Goal: Task Accomplishment & Management: Complete application form

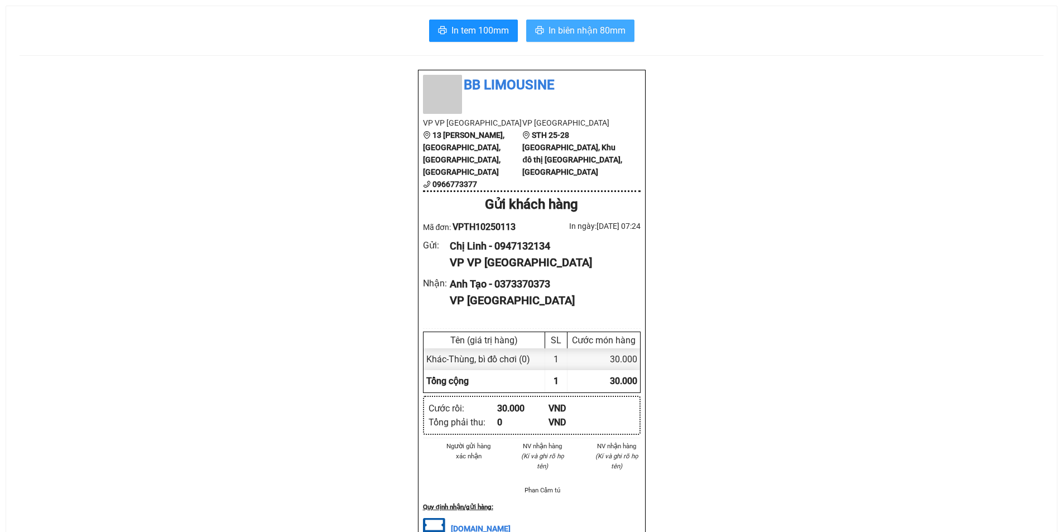
click at [610, 35] on span "In biên nhận 80mm" at bounding box center [587, 30] width 77 height 14
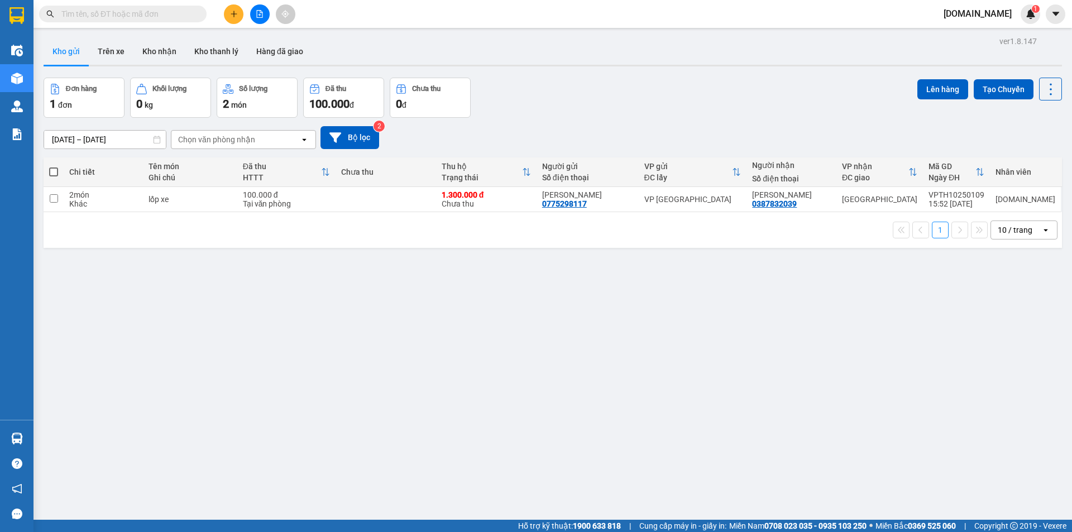
click at [79, 46] on button "Kho gửi" at bounding box center [66, 51] width 45 height 27
click at [112, 45] on button "Trên xe" at bounding box center [111, 51] width 45 height 27
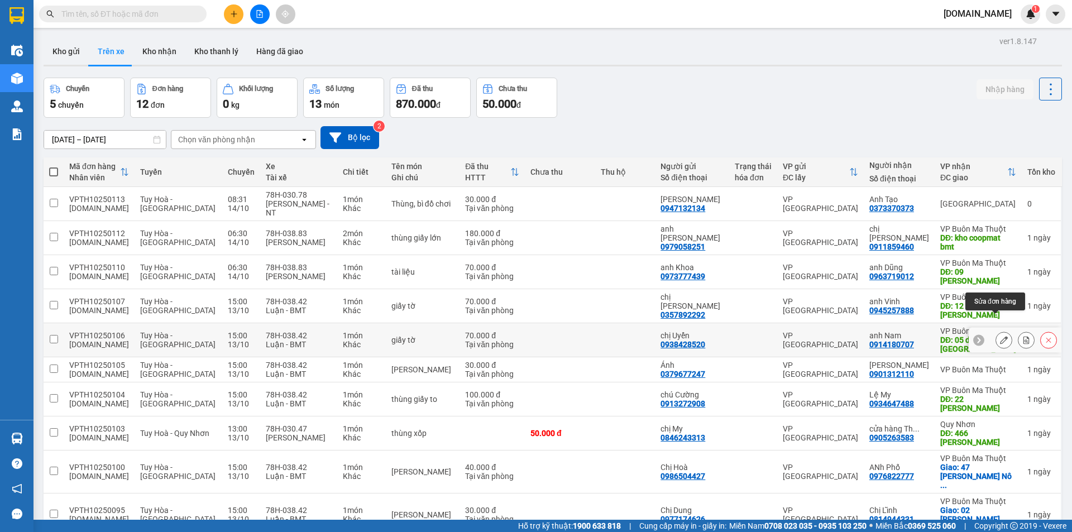
click at [1000, 336] on icon at bounding box center [1004, 340] width 8 height 8
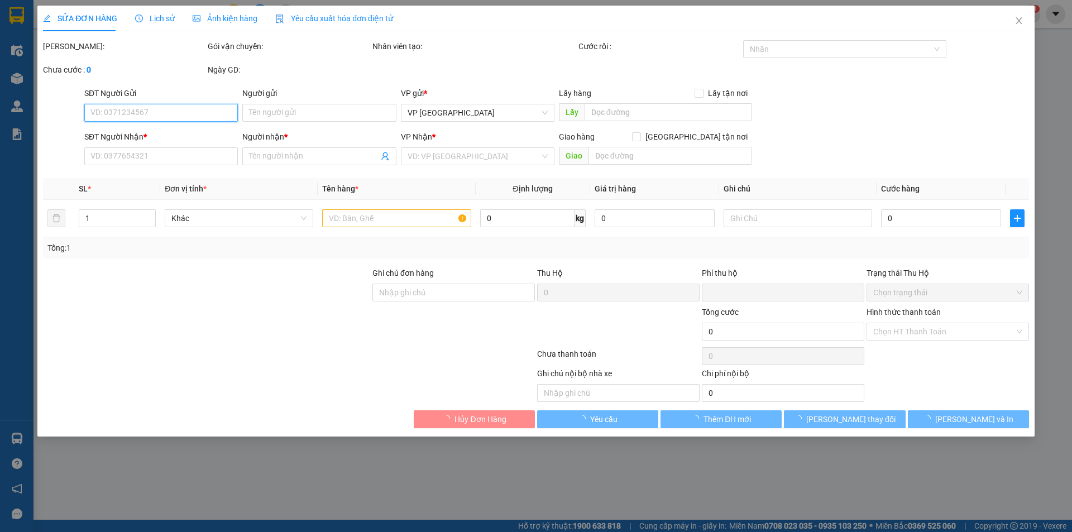
type input "0938428520"
type input "chị Uyển"
type input "0914180707"
type input "anh Nam"
type input "05 dồng khởi, phường tân an"
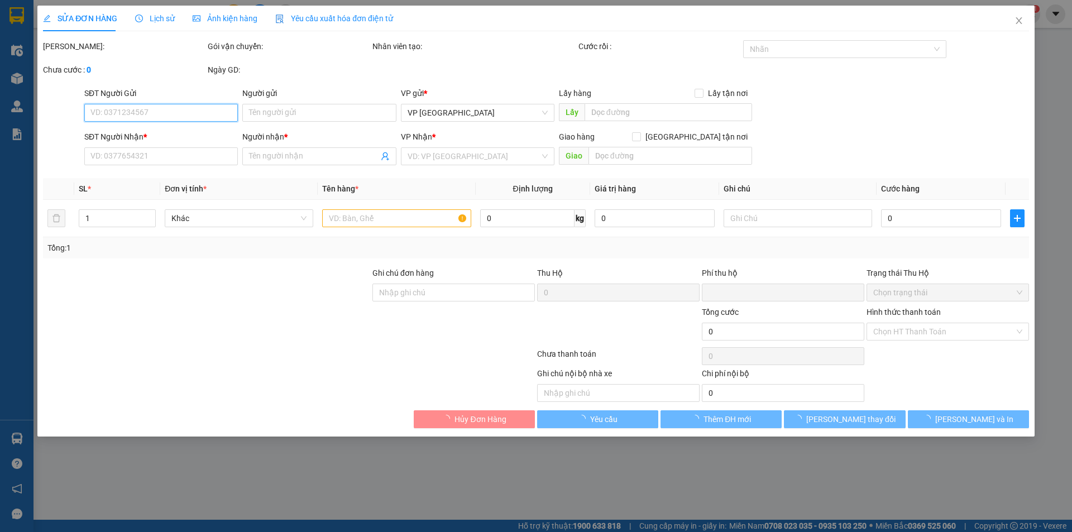
type input "0"
type input "70.000"
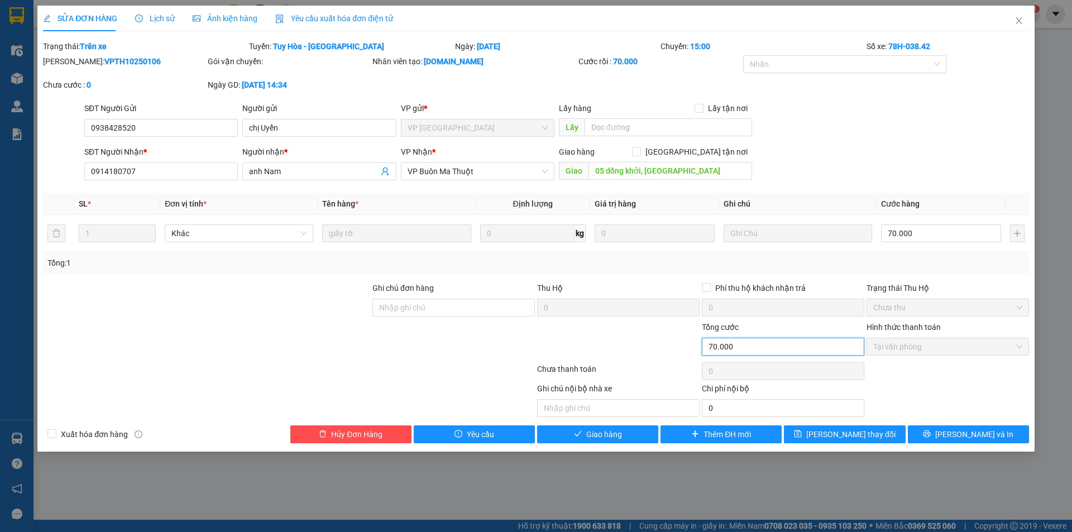
click at [755, 347] on input "70.000" at bounding box center [783, 347] width 162 height 18
drag, startPoint x: 742, startPoint y: 356, endPoint x: 746, endPoint y: 348, distance: 8.7
click at [742, 353] on div "Tổng cước 70.000" at bounding box center [783, 340] width 162 height 39
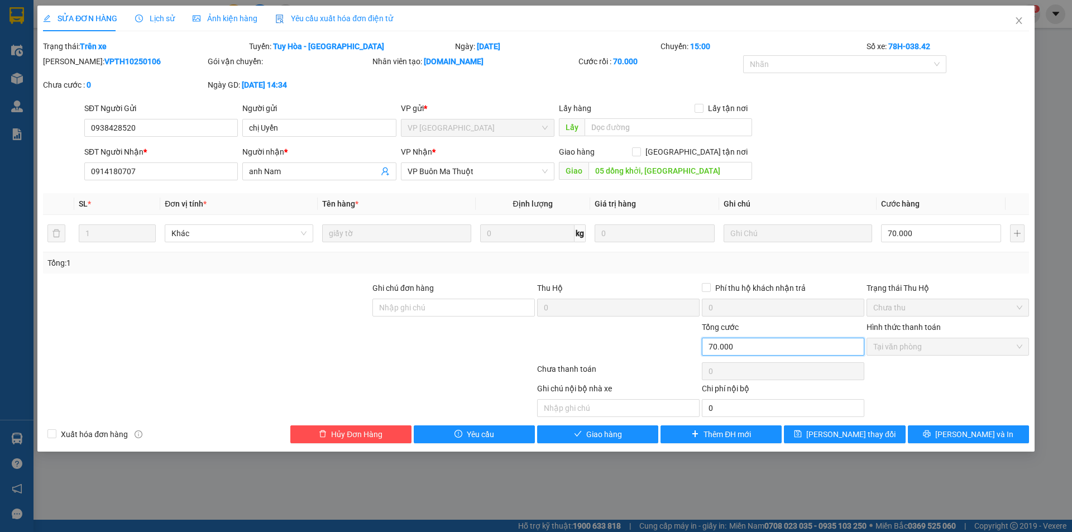
click at [746, 348] on input "70.000" at bounding box center [783, 347] width 162 height 18
click at [745, 345] on input "70.000" at bounding box center [783, 347] width 162 height 18
click at [758, 347] on input "70.000" at bounding box center [783, 347] width 162 height 18
click at [757, 347] on input "70.000" at bounding box center [783, 347] width 162 height 18
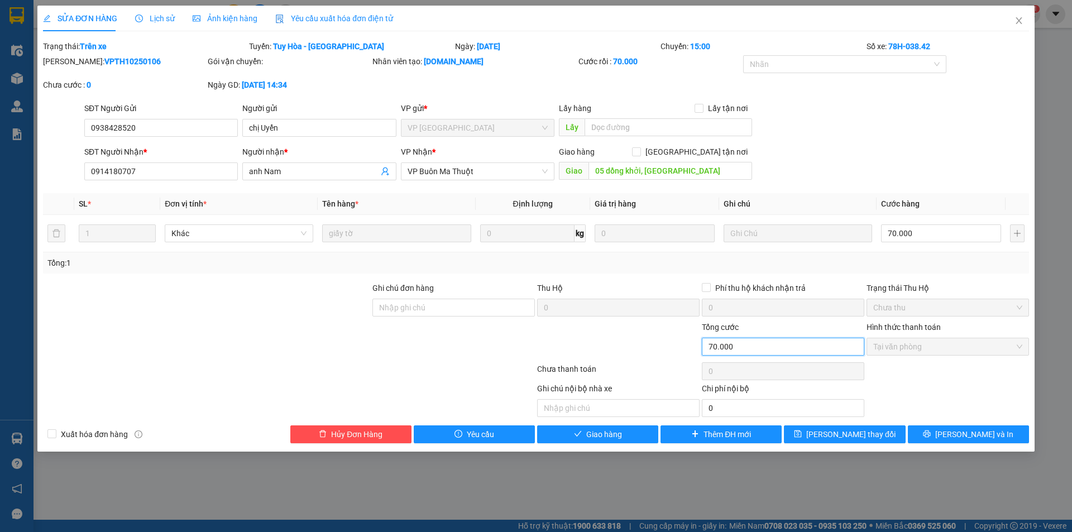
click at [722, 344] on input "70.000" at bounding box center [783, 347] width 162 height 18
click at [711, 345] on input "70.000" at bounding box center [783, 347] width 162 height 18
drag, startPoint x: 708, startPoint y: 346, endPoint x: 764, endPoint y: 347, distance: 56.4
click at [764, 347] on input "70.000" at bounding box center [783, 347] width 162 height 18
click at [1020, 20] on icon "close" at bounding box center [1018, 20] width 9 height 9
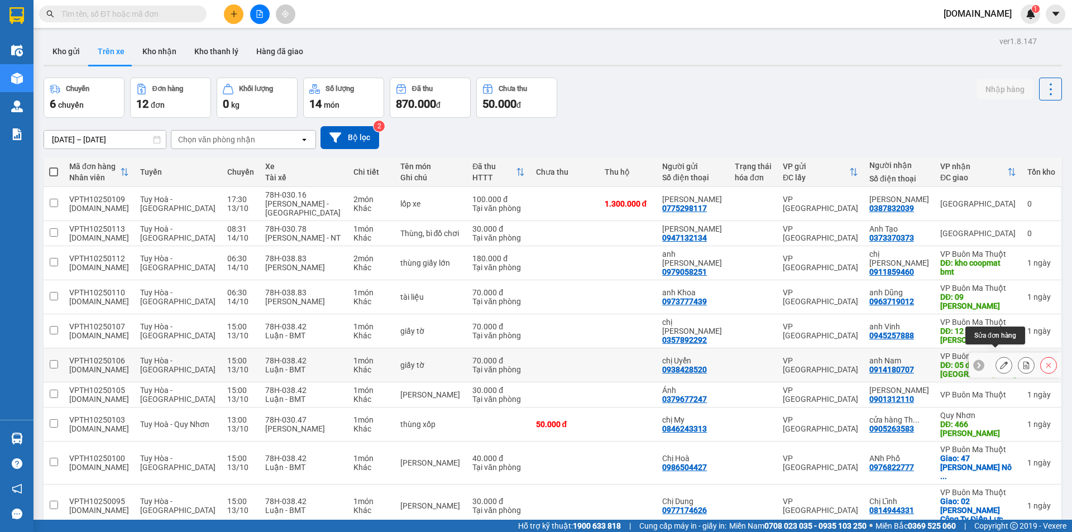
click at [1000, 361] on icon at bounding box center [1004, 365] width 8 height 8
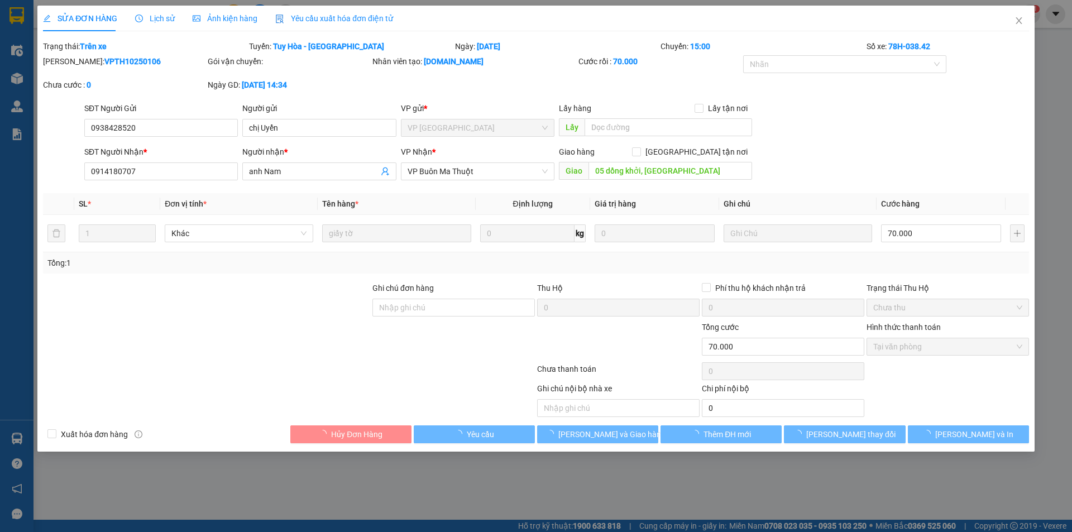
type input "0938428520"
type input "chị Uyển"
type input "0914180707"
type input "anh Nam"
type input "05 dồng khởi, phường tân an"
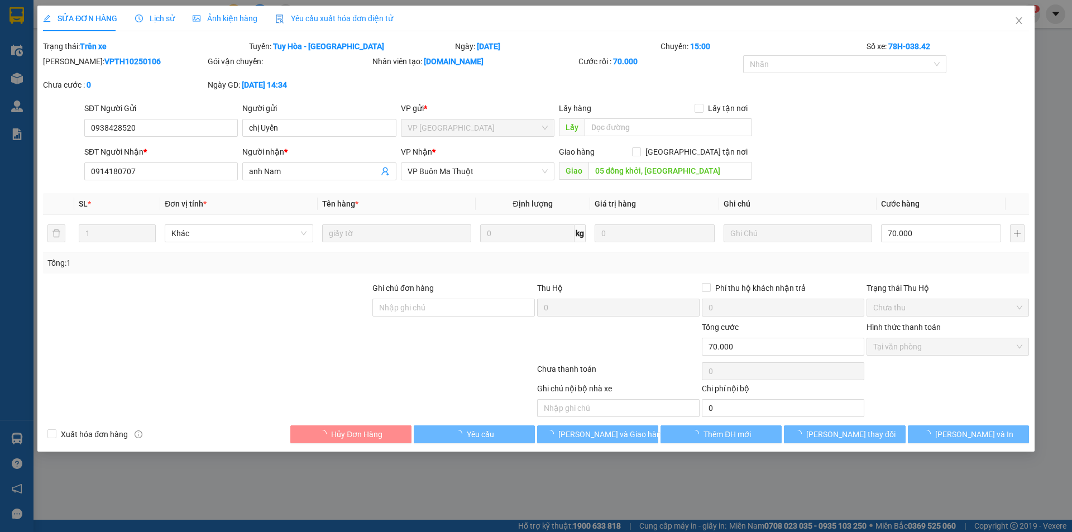
type input "0"
type input "70.000"
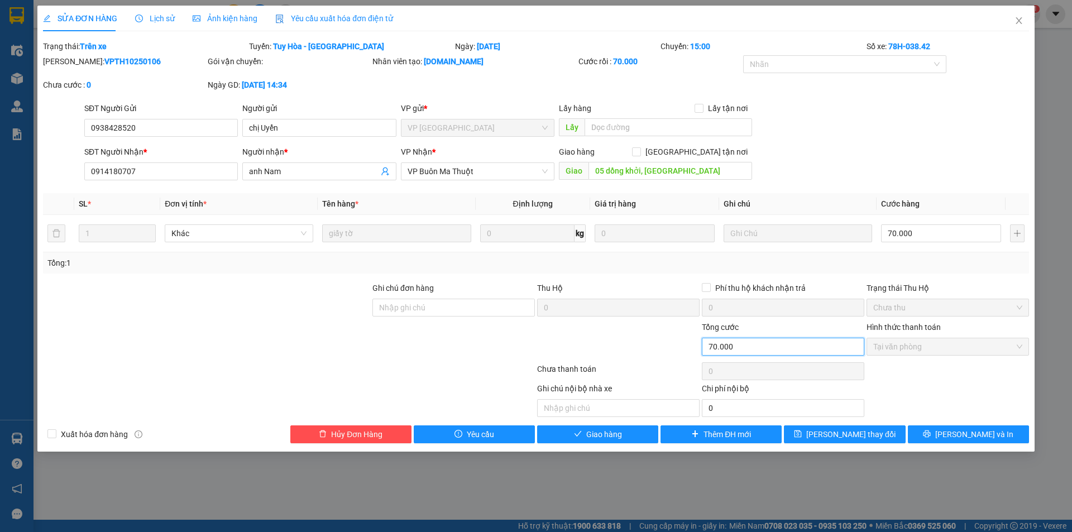
click at [783, 351] on input "70.000" at bounding box center [783, 347] width 162 height 18
click at [774, 346] on input "70.000" at bounding box center [783, 347] width 162 height 18
click at [1020, 19] on icon "close" at bounding box center [1018, 20] width 6 height 7
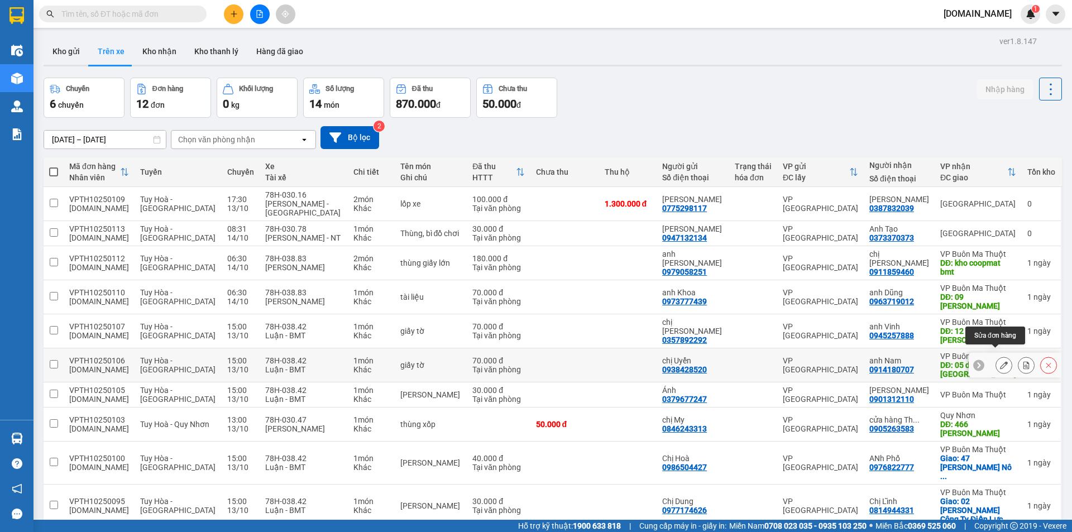
click at [1000, 361] on icon at bounding box center [1004, 365] width 8 height 8
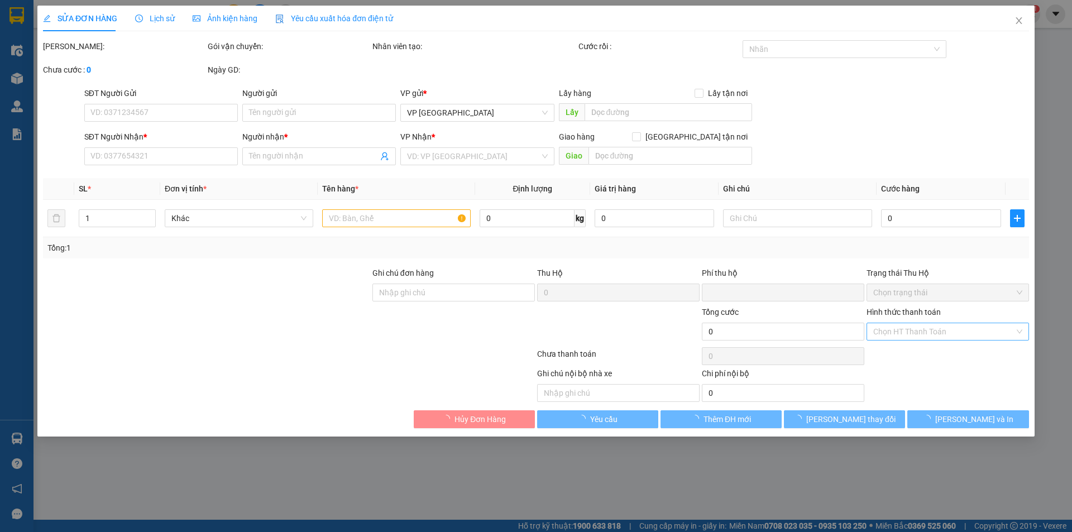
type input "0938428520"
type input "chị Uyển"
type input "0914180707"
type input "anh Nam"
type input "05 dồng khởi, phường tân an"
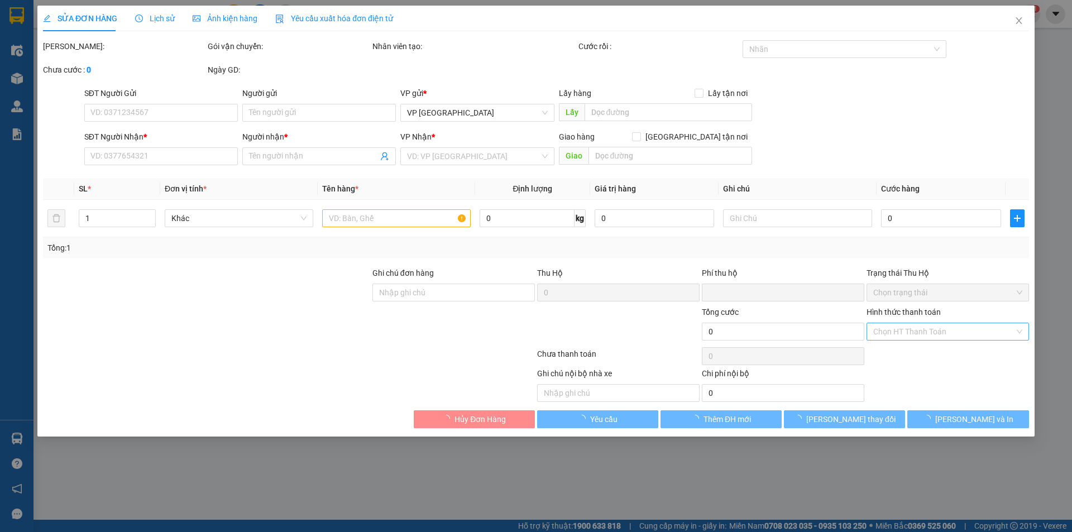
type input "0"
type input "70.000"
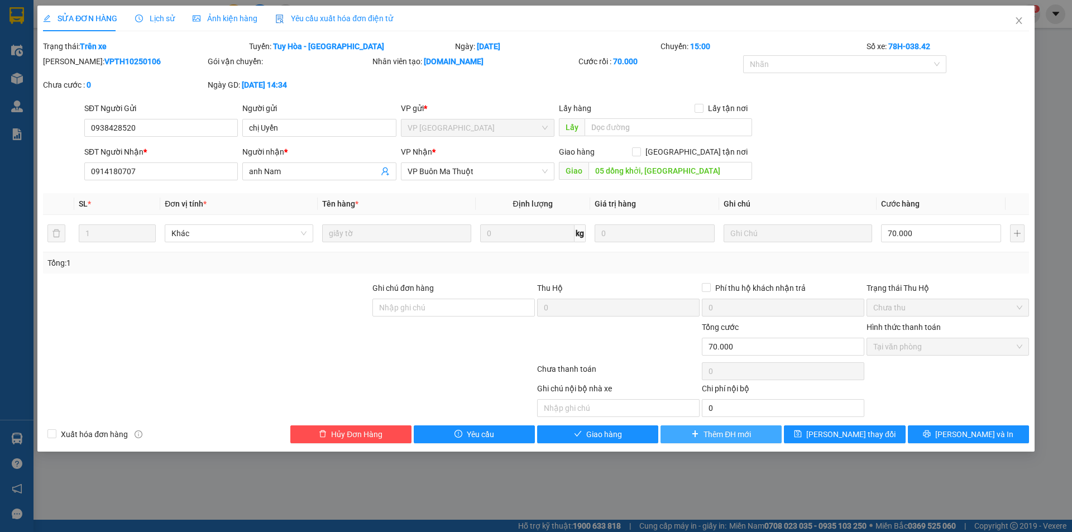
click at [741, 437] on span "Thêm ĐH mới" at bounding box center [726, 434] width 47 height 12
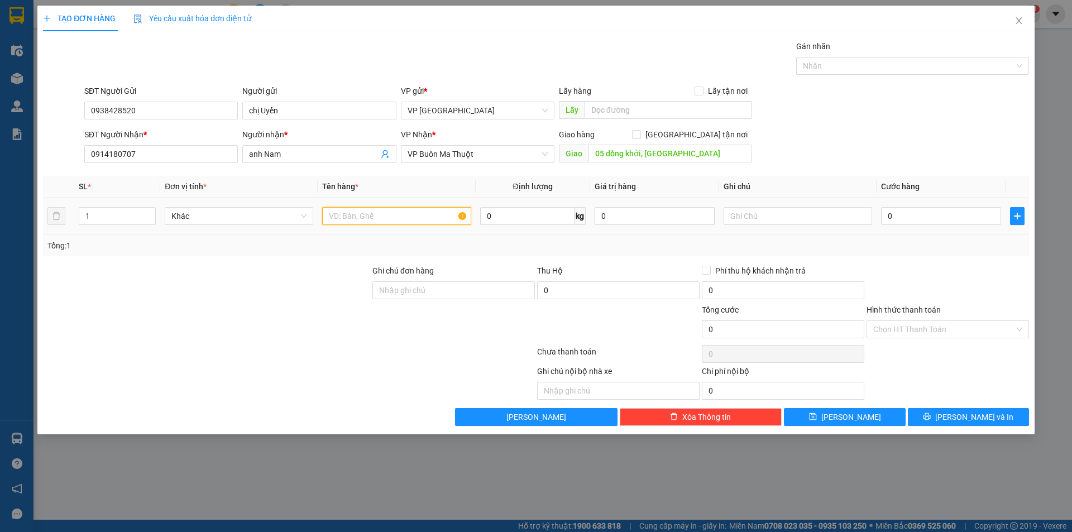
click at [369, 220] on input "text" at bounding box center [396, 216] width 148 height 18
type input "tài liệu"
click at [946, 217] on input "0" at bounding box center [941, 216] width 120 height 18
type input "4"
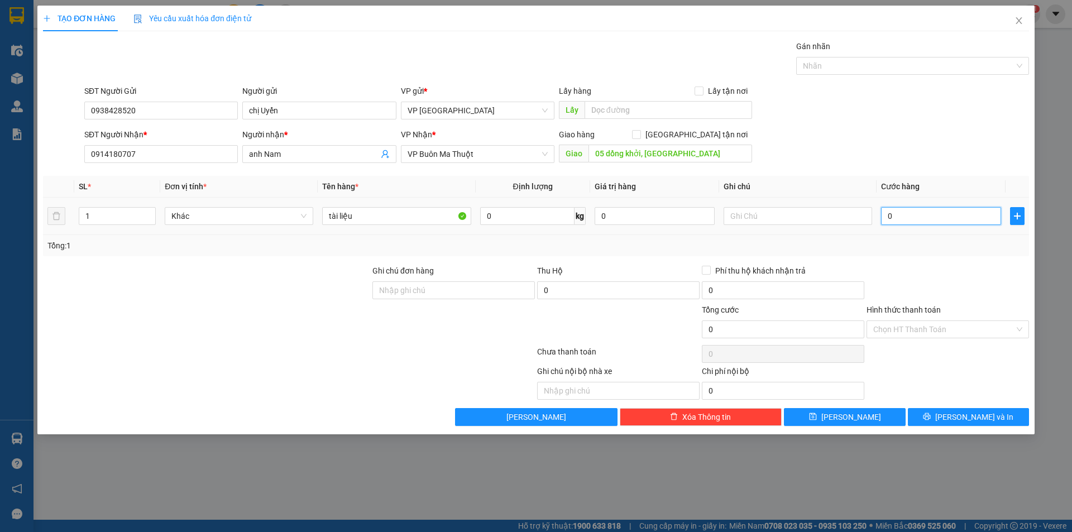
type input "4"
type input "40"
type input "400"
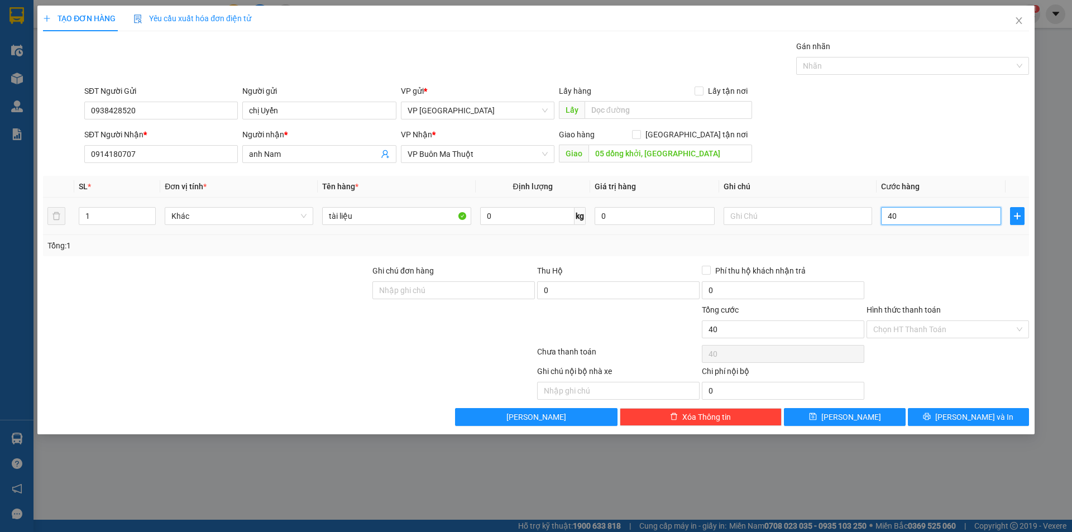
type input "400"
type input "4.000"
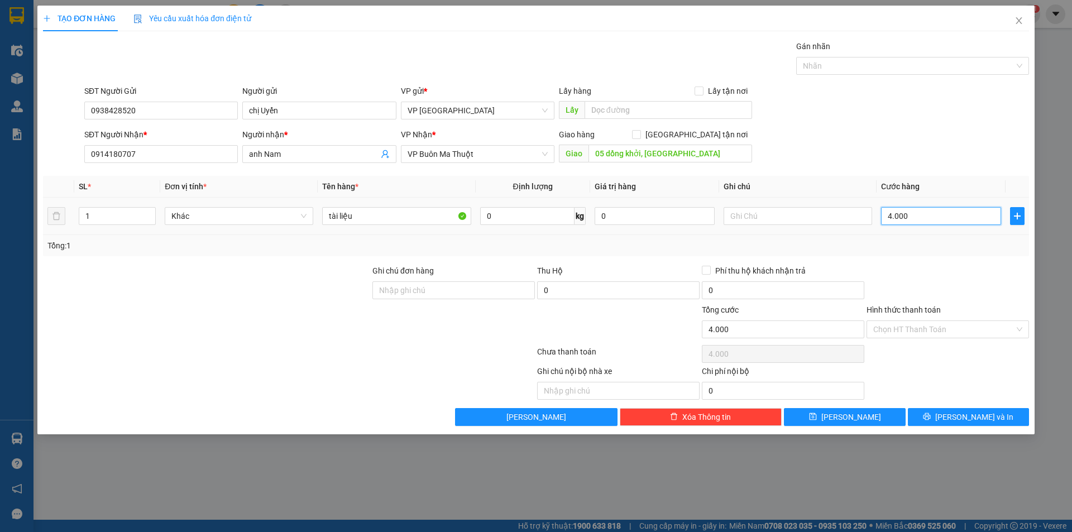
type input "40.000"
click at [926, 330] on input "Hình thức thanh toán" at bounding box center [943, 329] width 141 height 17
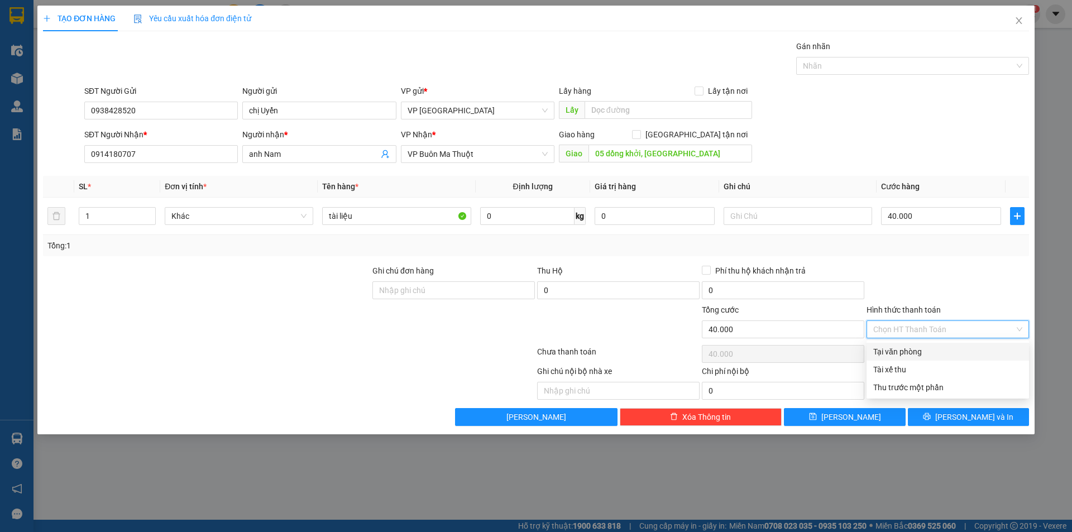
click at [921, 357] on div "Tại văn phòng" at bounding box center [947, 352] width 149 height 12
type input "0"
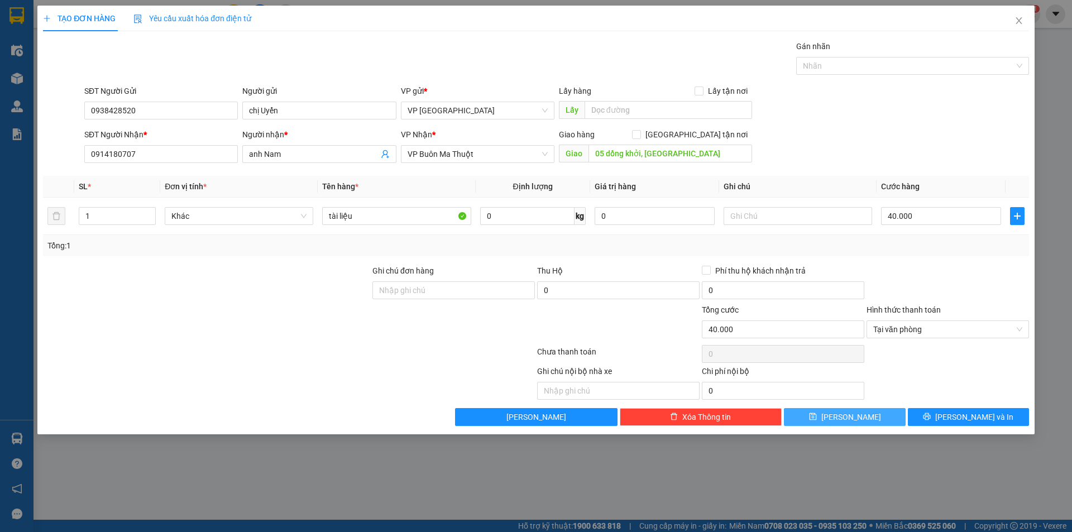
click at [876, 414] on button "Lưu" at bounding box center [844, 417] width 121 height 18
type input "0"
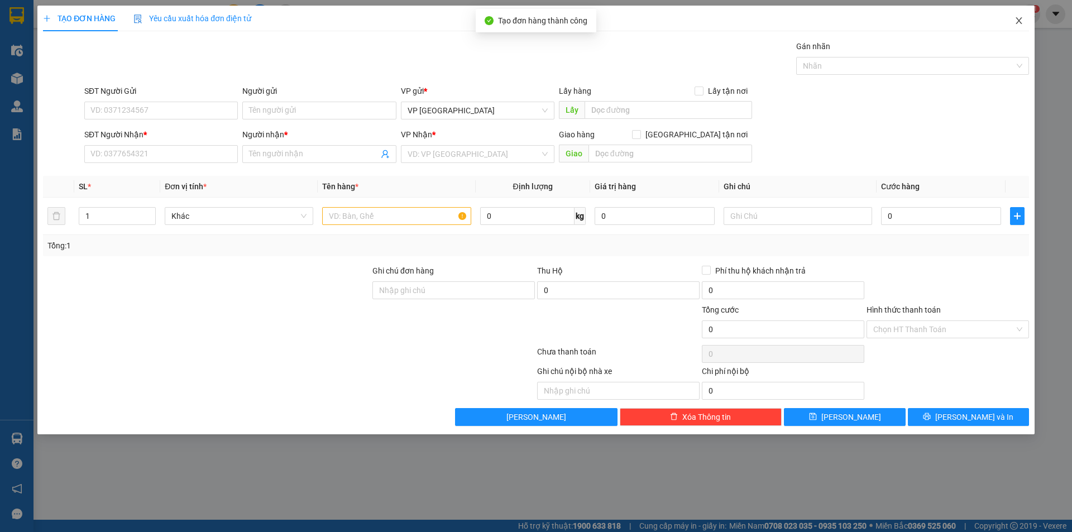
click at [1017, 23] on icon "close" at bounding box center [1018, 20] width 6 height 7
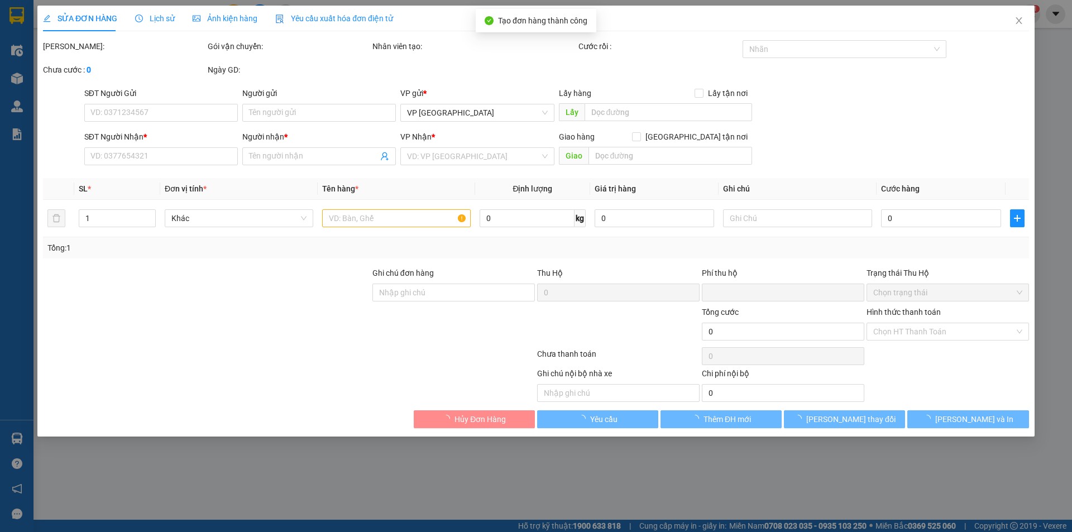
type input "0938428520"
type input "chị Uyển"
type input "0914180707"
type input "anh Nam"
type input "05 dồng khởi, phường tân an"
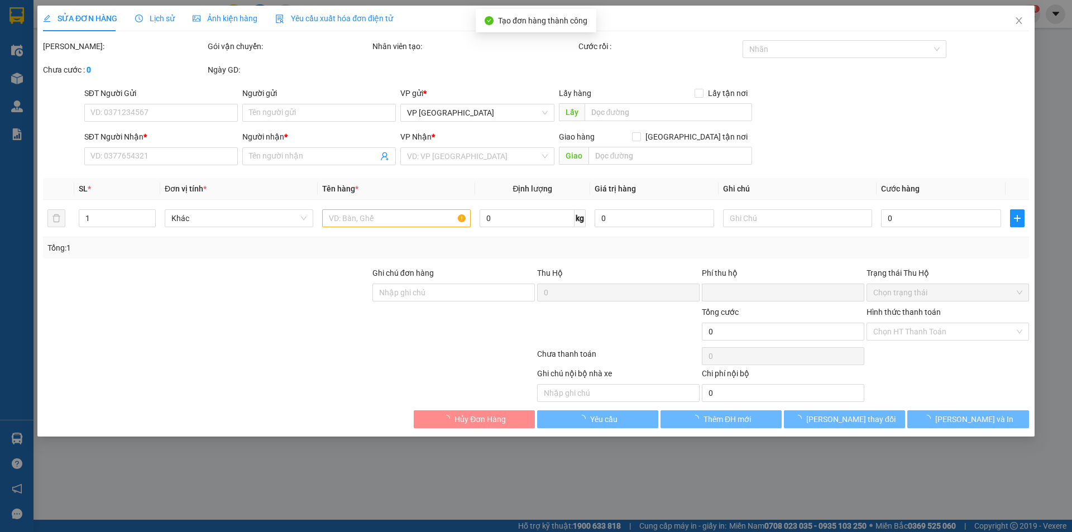
type input "0"
type input "70.000"
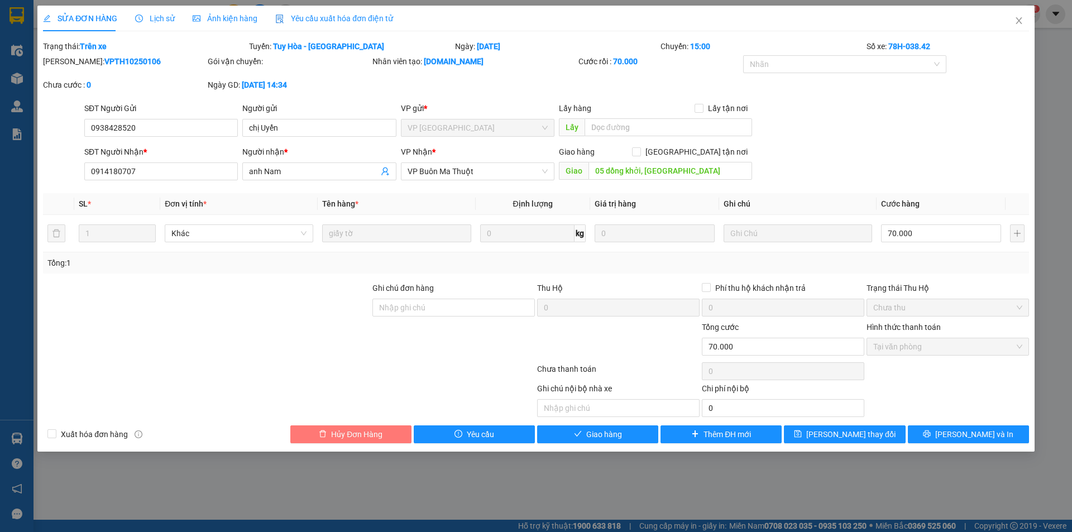
click at [380, 434] on span "Hủy Đơn Hàng" at bounding box center [356, 434] width 51 height 12
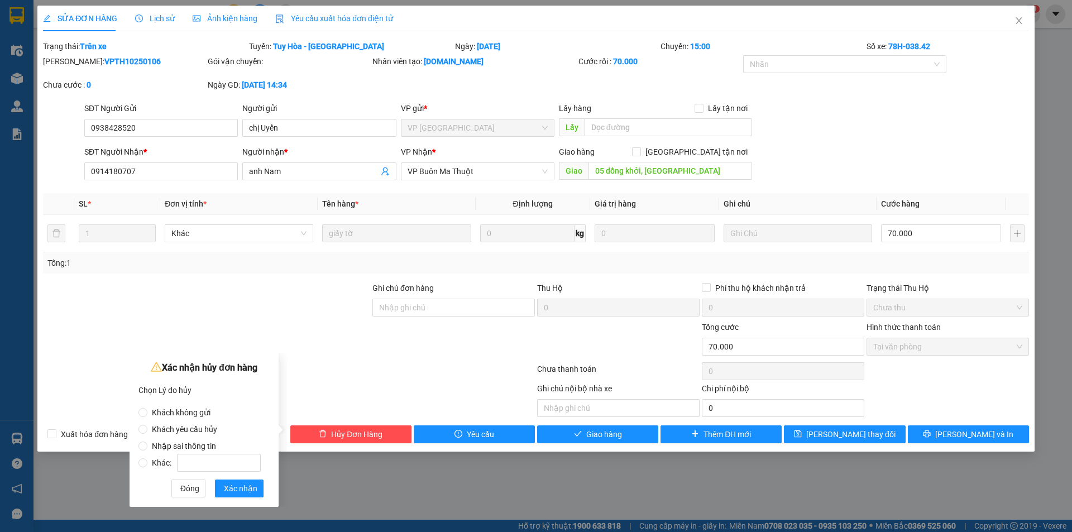
click at [176, 448] on span "Nhập sai thông tin" at bounding box center [183, 446] width 73 height 9
click at [147, 448] on input "Nhập sai thông tin" at bounding box center [142, 446] width 9 height 9
radio input "true"
click at [248, 487] on span "Xác nhận" at bounding box center [240, 488] width 33 height 12
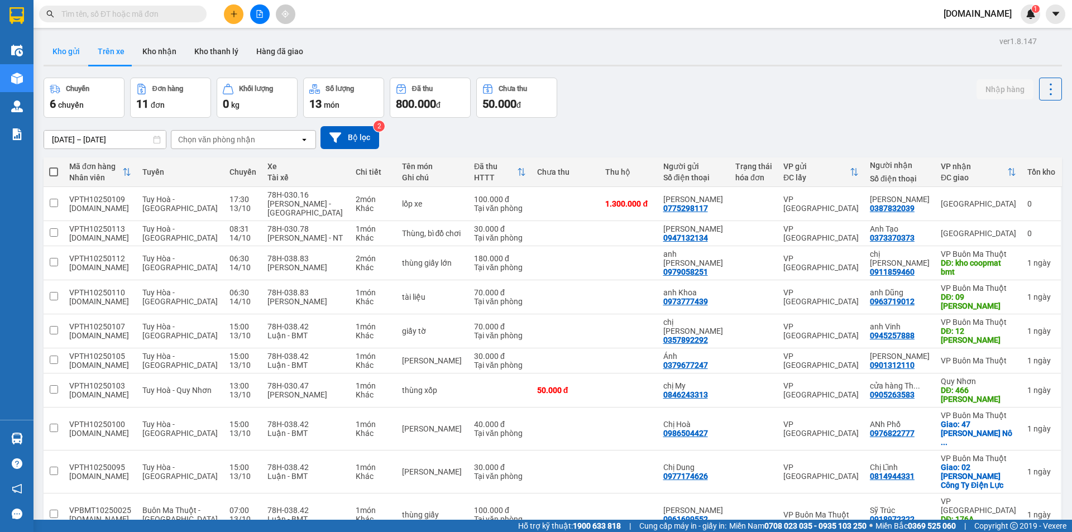
drag, startPoint x: 65, startPoint y: 65, endPoint x: 67, endPoint y: 54, distance: 11.3
click at [65, 64] on div "Kho gửi Trên xe Kho nhận Kho thanh lý Hàng đã giao" at bounding box center [553, 52] width 1018 height 28
click at [67, 54] on button "Kho gửi" at bounding box center [66, 51] width 45 height 27
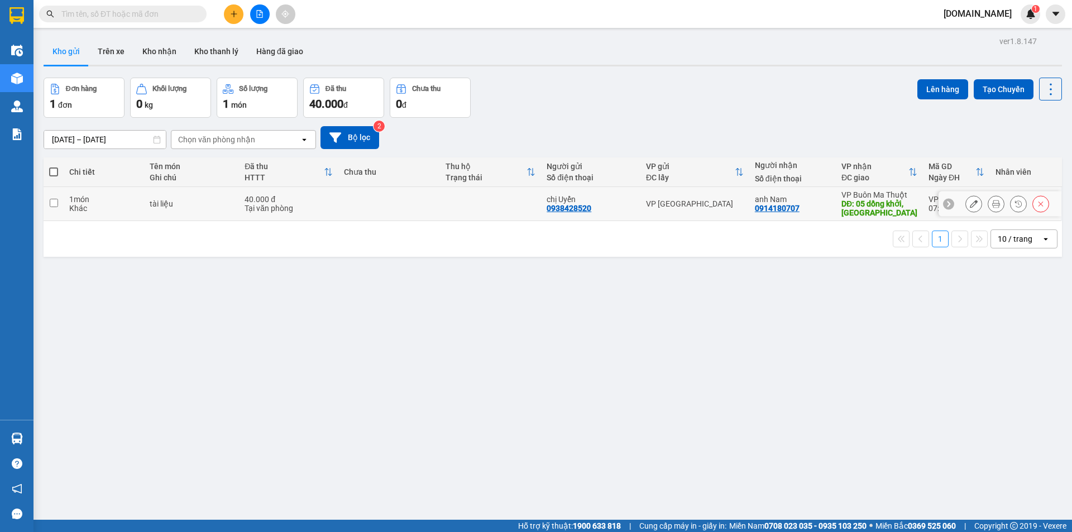
click at [291, 210] on div "Tại văn phòng" at bounding box center [288, 208] width 88 height 9
checkbox input "true"
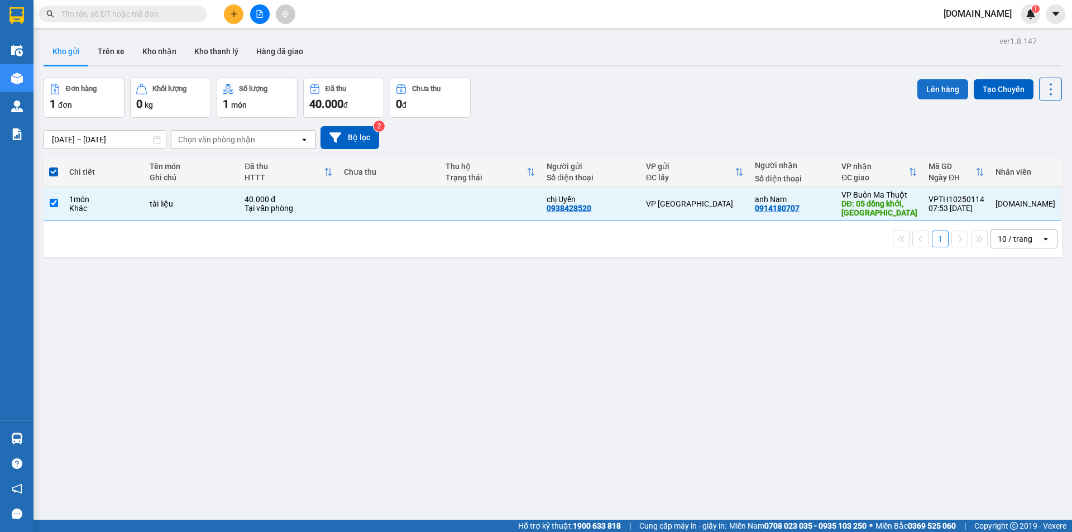
click at [944, 87] on button "Lên hàng" at bounding box center [942, 89] width 51 height 20
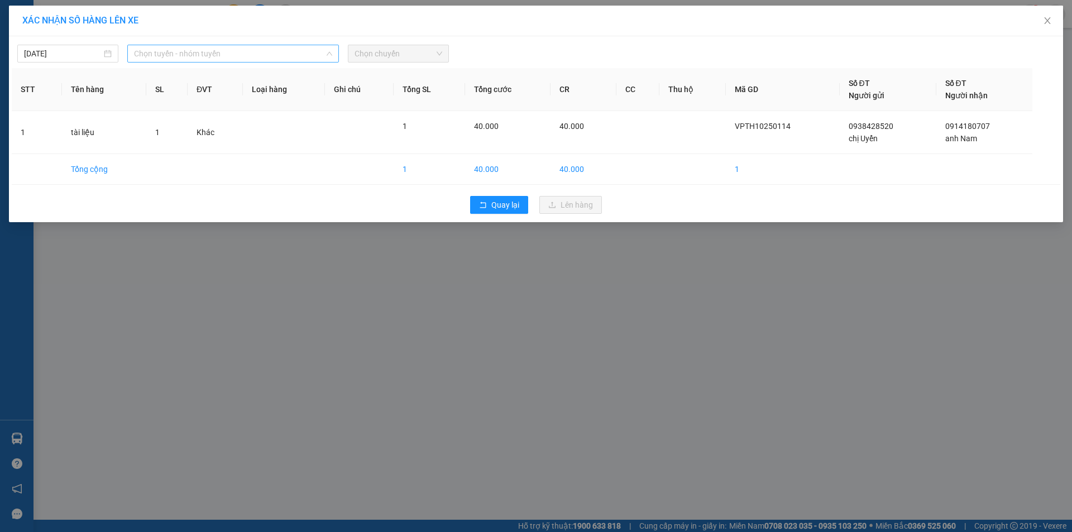
click at [197, 55] on span "Chọn tuyến - nhóm tuyến" at bounding box center [233, 53] width 198 height 17
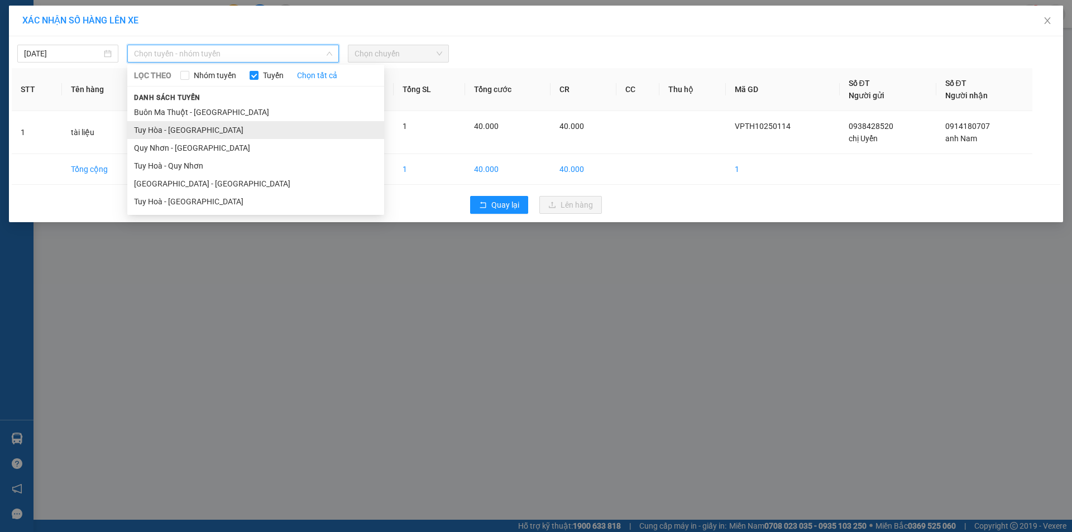
click at [200, 135] on li "Tuy Hòa - Buôn Ma Thuột" at bounding box center [255, 130] width 257 height 18
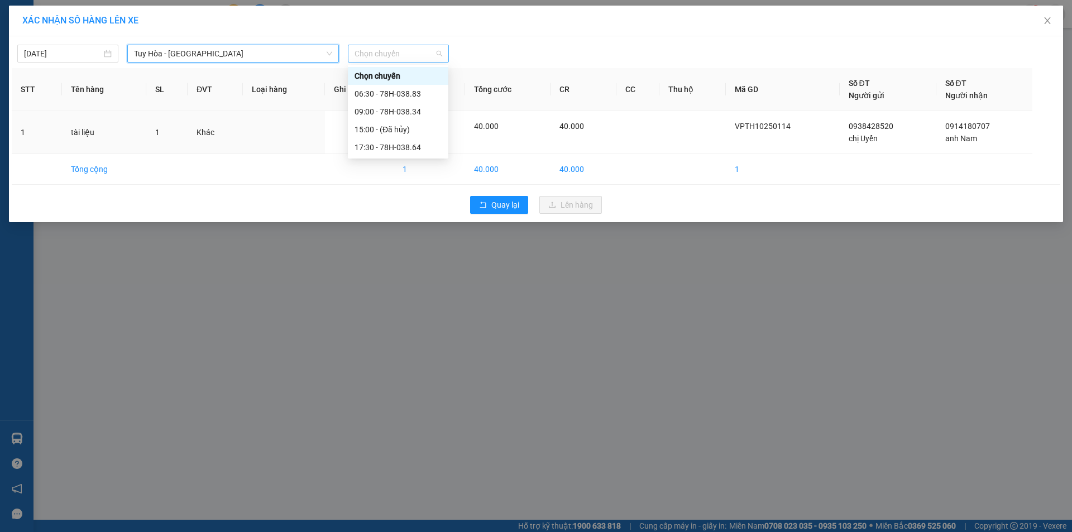
click at [431, 53] on span "Chọn chuyến" at bounding box center [398, 53] width 88 height 17
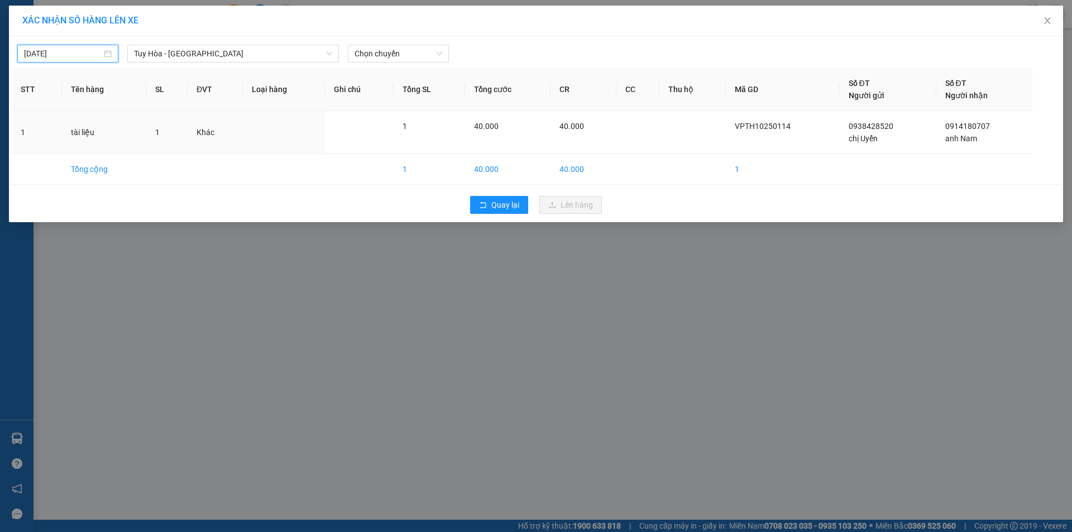
click at [91, 53] on input "[DATE]" at bounding box center [63, 53] width 78 height 12
click at [59, 149] on div "13" at bounding box center [53, 151] width 13 height 13
type input "13/10/2025"
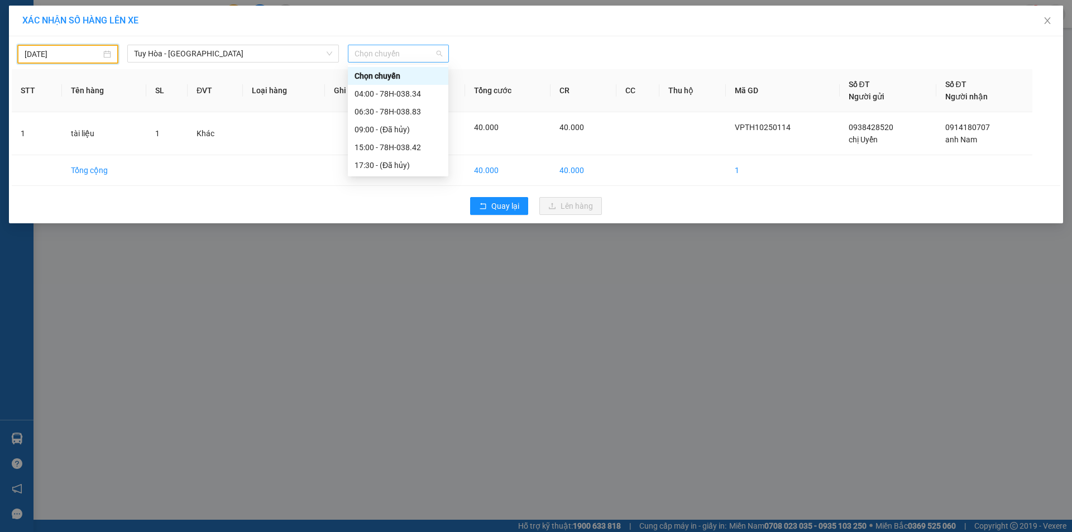
click at [396, 57] on span "Chọn chuyến" at bounding box center [398, 53] width 88 height 17
click at [385, 154] on div "15:00 - 78H-038.42" at bounding box center [398, 147] width 100 height 18
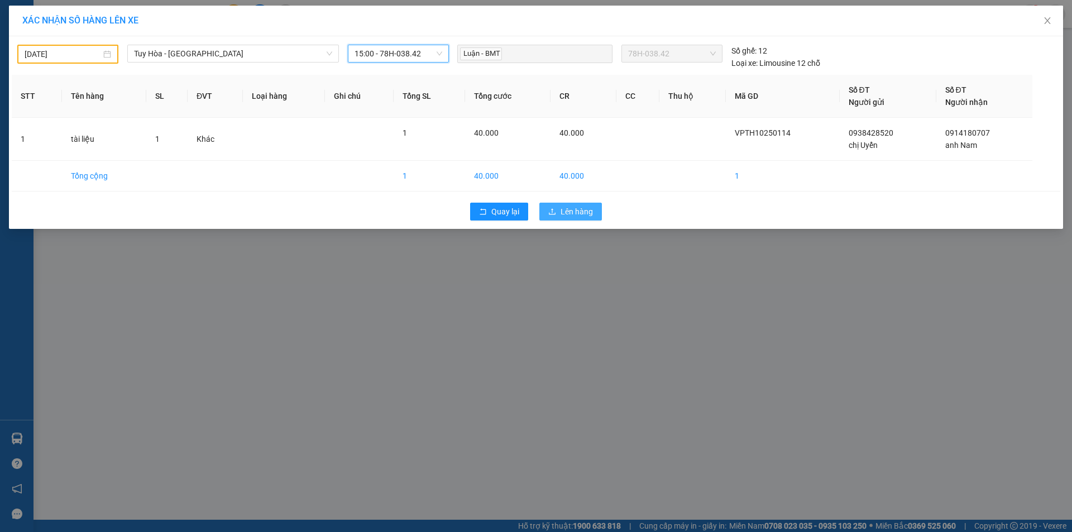
click at [577, 209] on span "Lên hàng" at bounding box center [576, 211] width 32 height 12
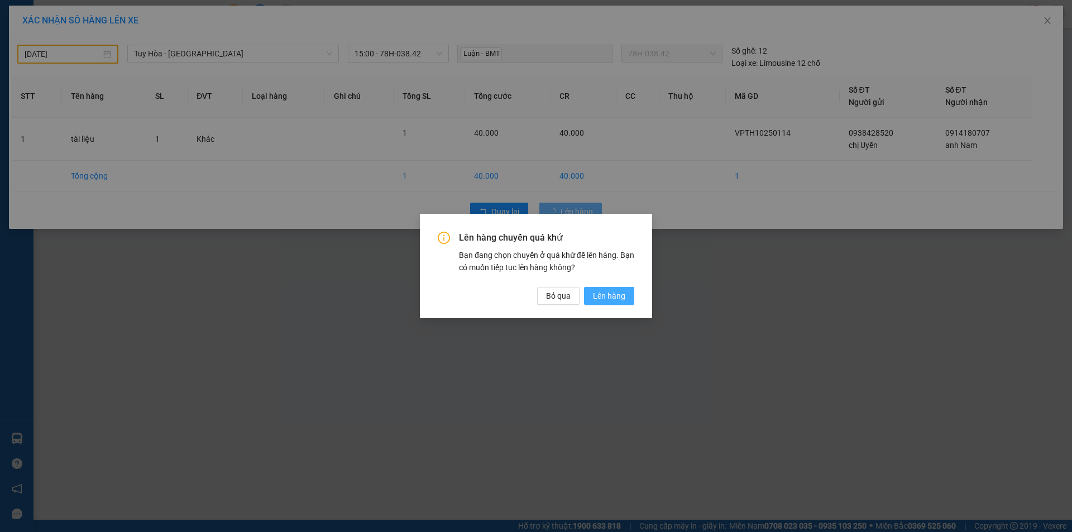
click at [608, 297] on span "Lên hàng" at bounding box center [609, 296] width 32 height 12
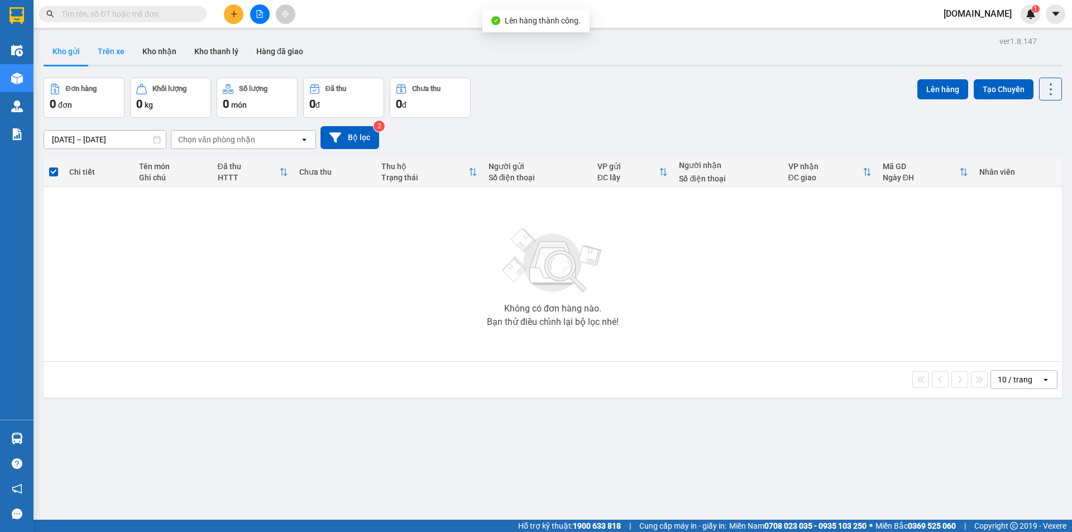
click at [114, 55] on button "Trên xe" at bounding box center [111, 51] width 45 height 27
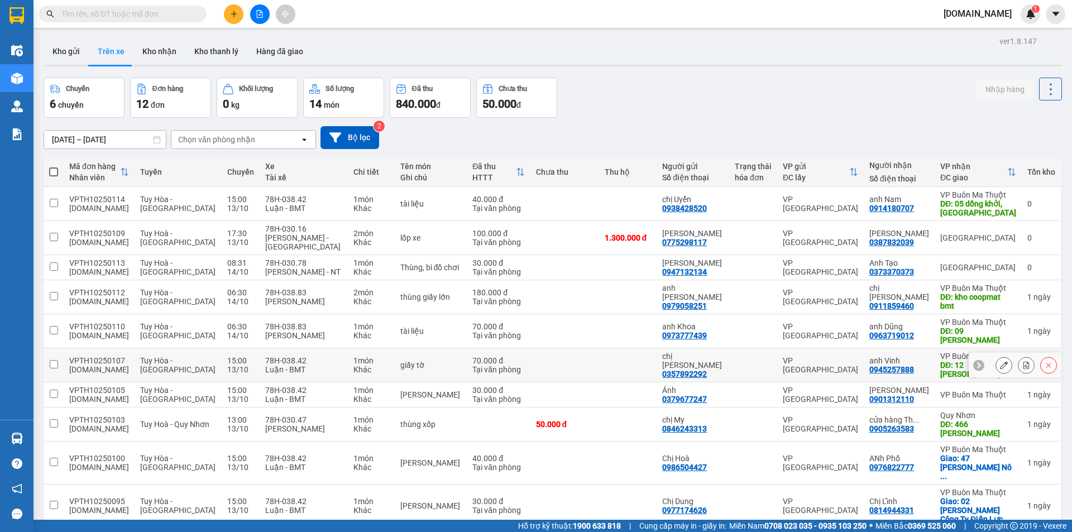
scroll to position [51, 0]
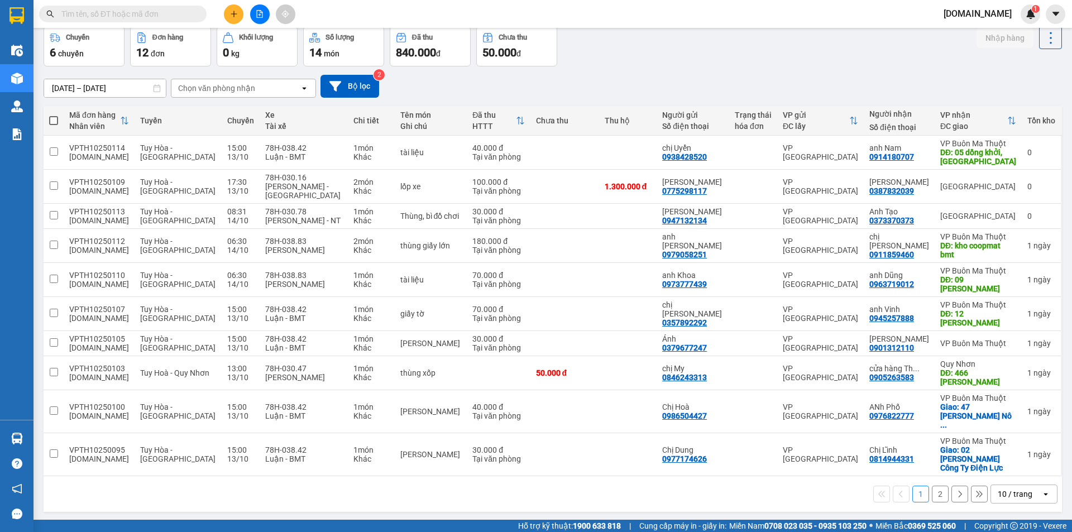
click at [932, 486] on button "2" at bounding box center [940, 494] width 17 height 17
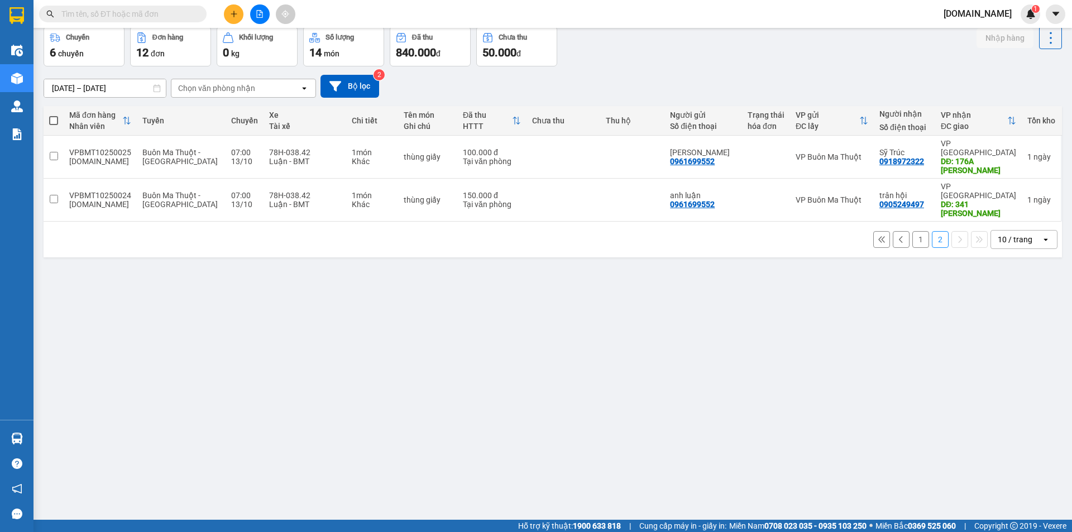
scroll to position [0, 0]
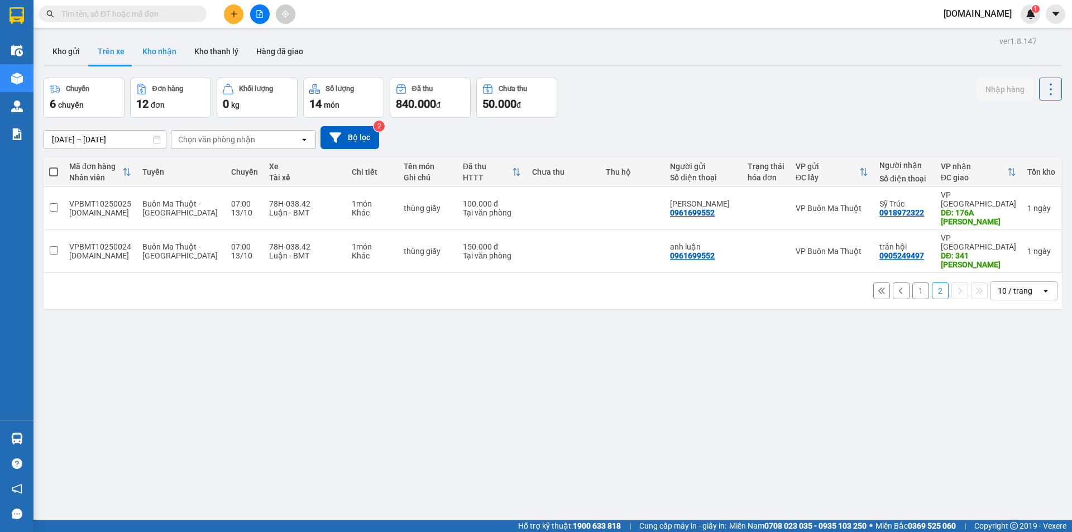
click at [171, 52] on button "Kho nhận" at bounding box center [159, 51] width 52 height 27
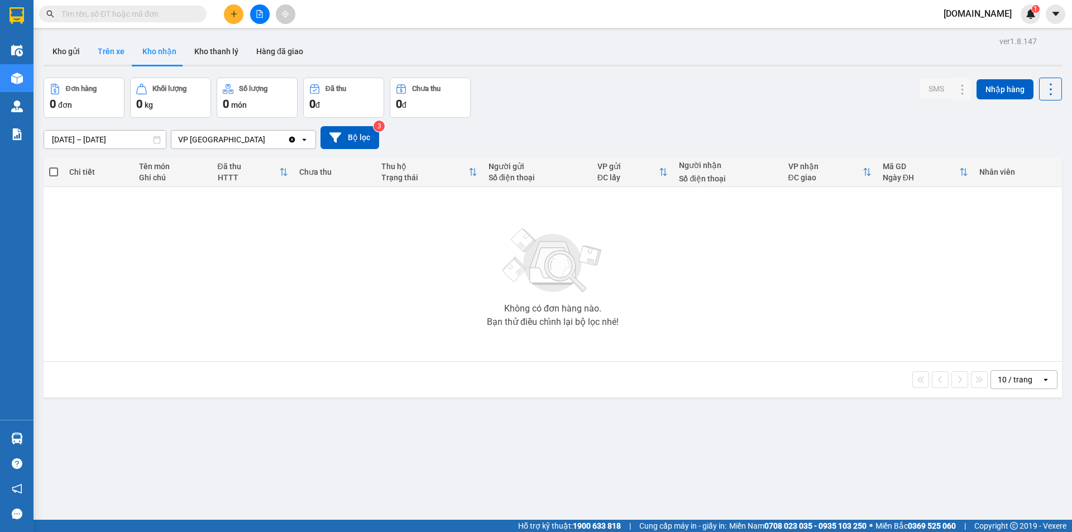
click at [114, 54] on button "Trên xe" at bounding box center [111, 51] width 45 height 27
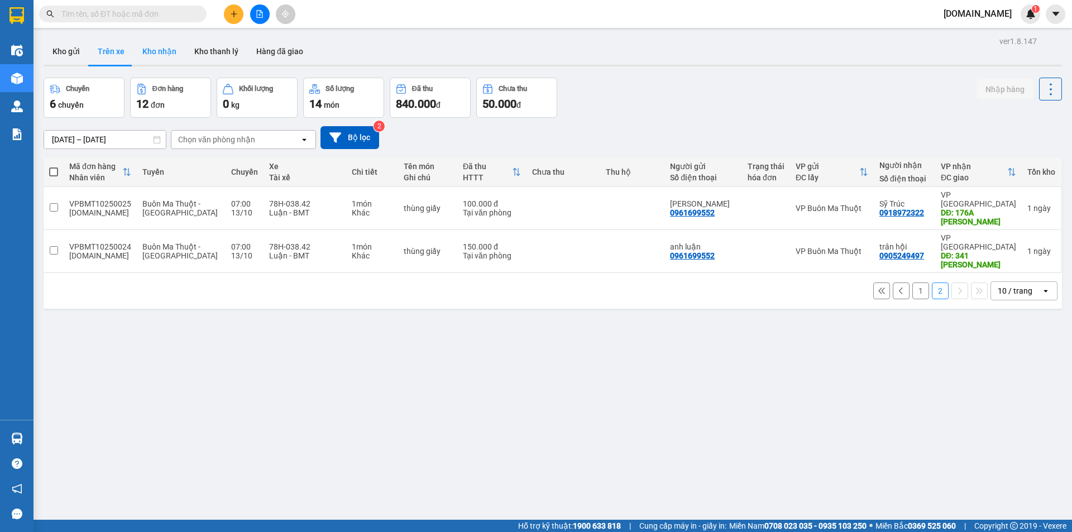
click at [166, 52] on button "Kho nhận" at bounding box center [159, 51] width 52 height 27
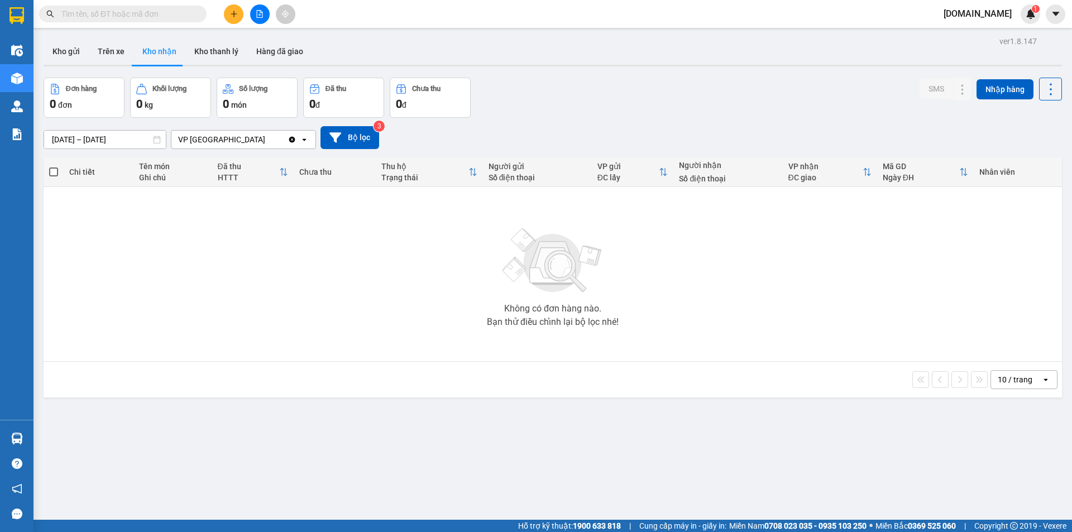
click at [247, 140] on div "VP [GEOGRAPHIC_DATA]" at bounding box center [229, 140] width 116 height 18
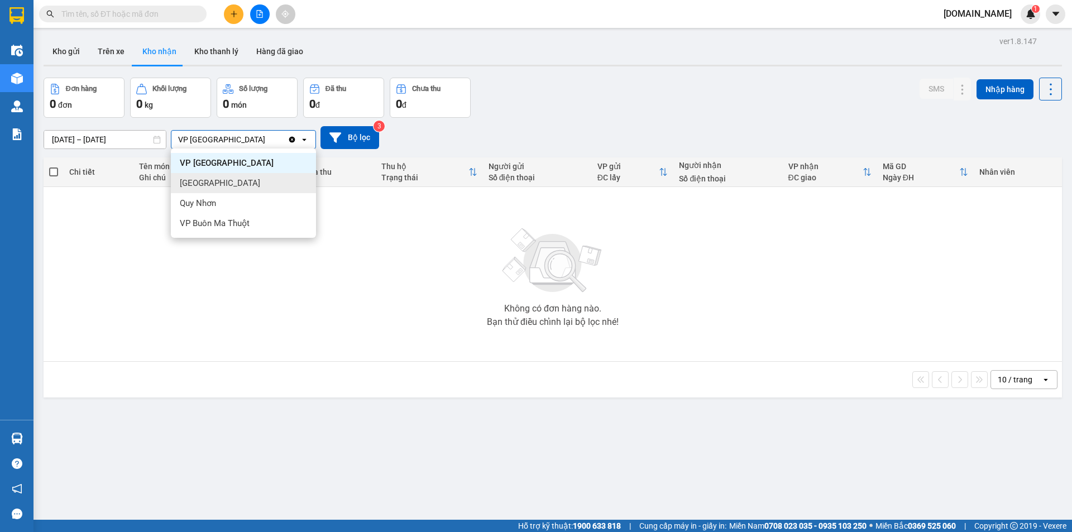
click at [261, 184] on div "[GEOGRAPHIC_DATA]" at bounding box center [243, 183] width 145 height 20
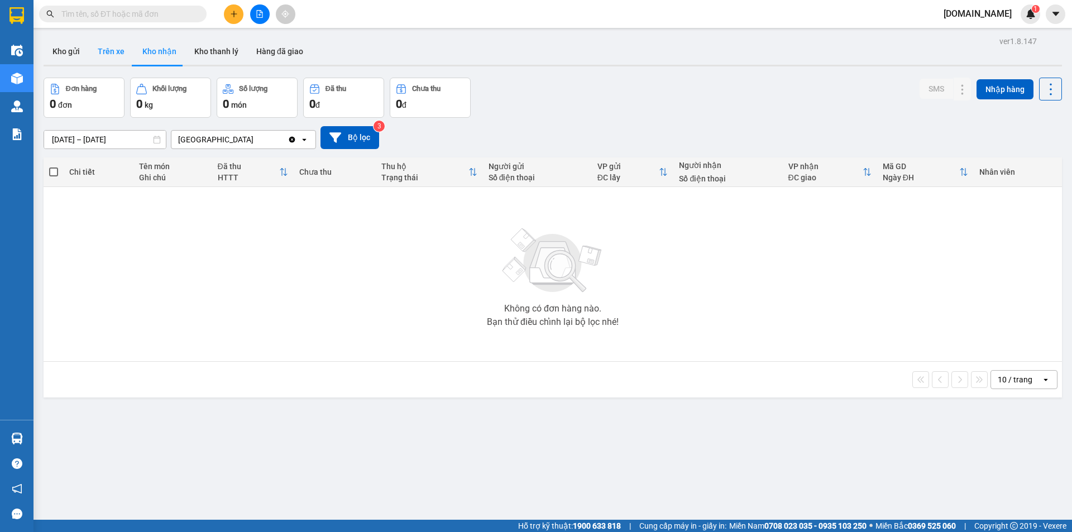
click at [126, 56] on button "Trên xe" at bounding box center [111, 51] width 45 height 27
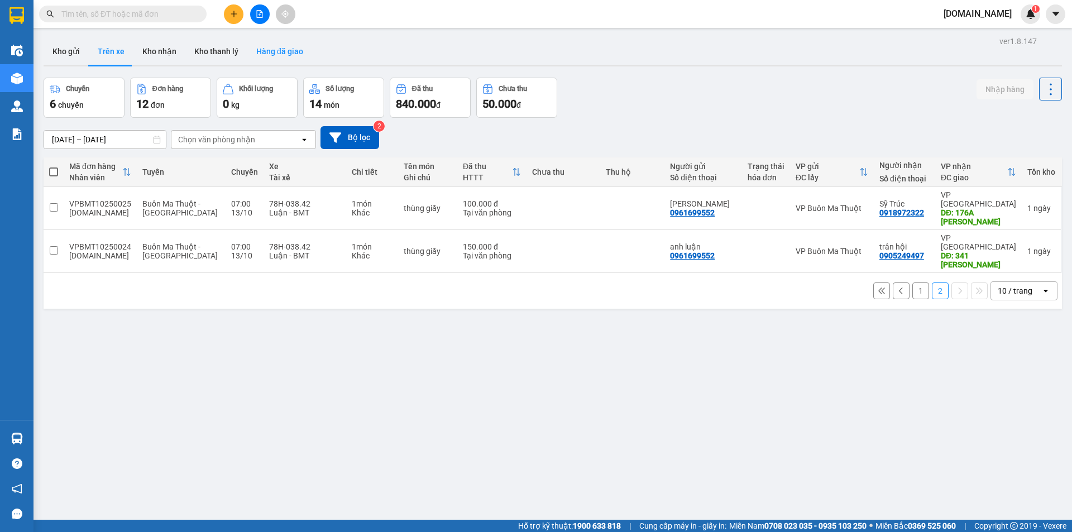
click at [285, 47] on button "Hàng đã giao" at bounding box center [279, 51] width 65 height 27
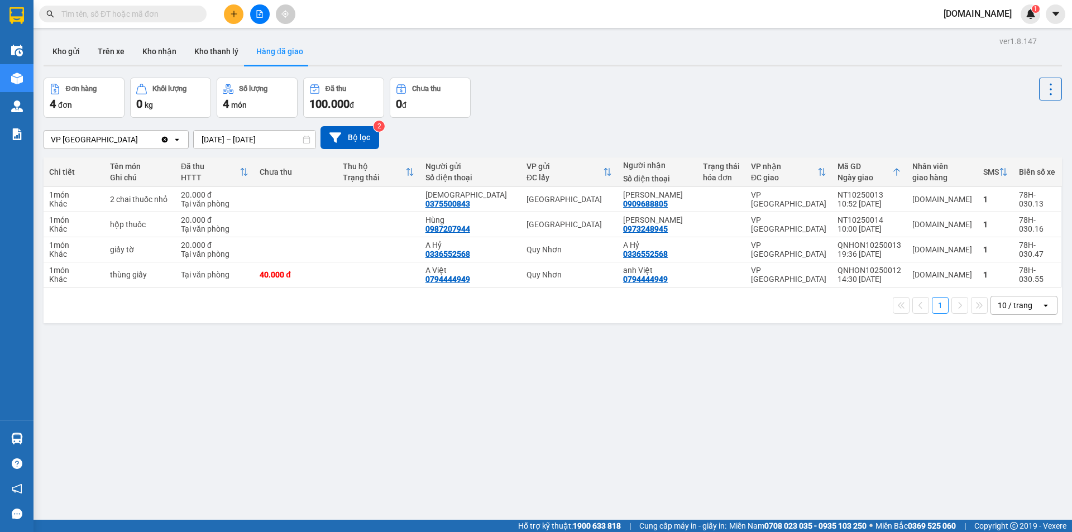
click at [107, 138] on div "VP [GEOGRAPHIC_DATA]" at bounding box center [102, 140] width 116 height 18
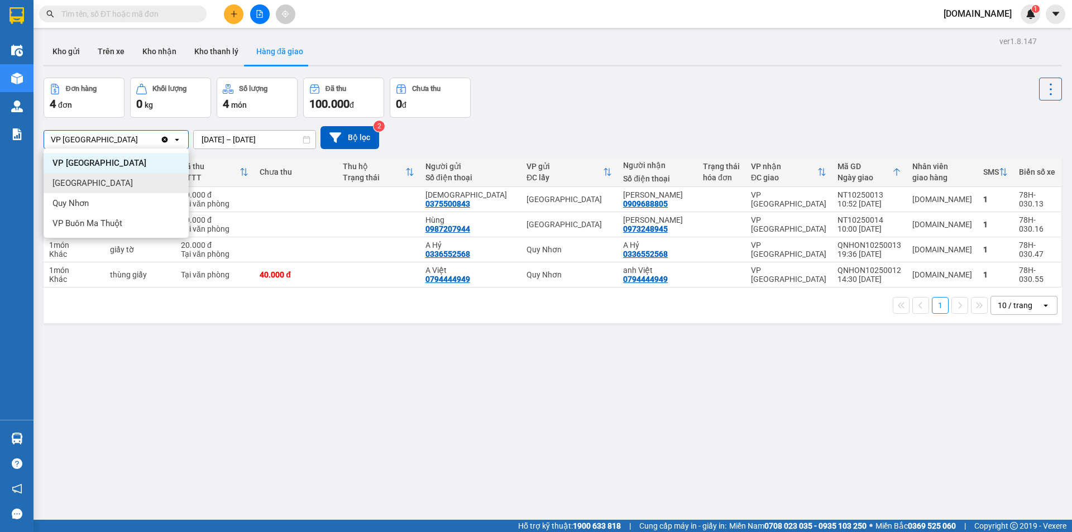
click at [108, 186] on div "[GEOGRAPHIC_DATA]" at bounding box center [116, 183] width 145 height 20
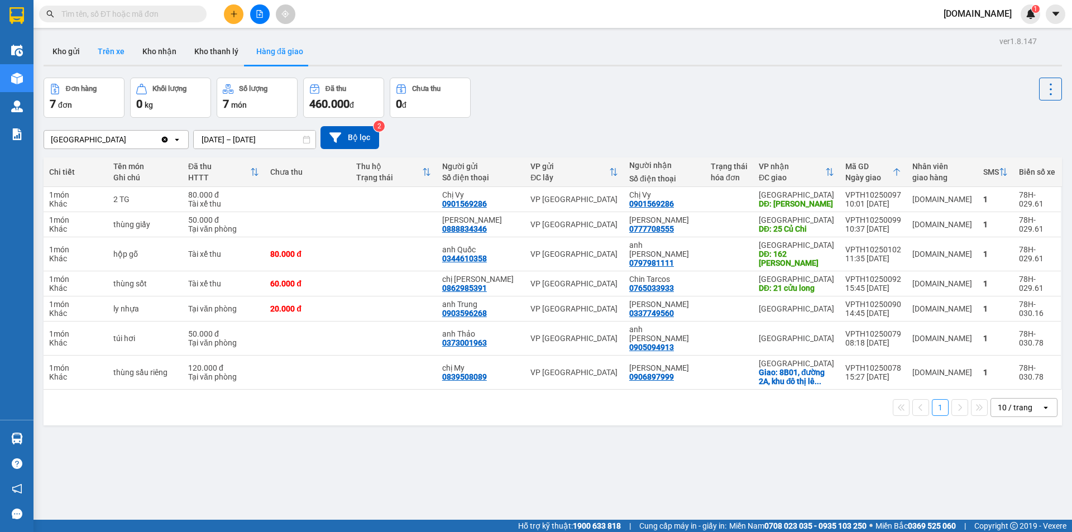
click at [117, 42] on button "Trên xe" at bounding box center [111, 51] width 45 height 27
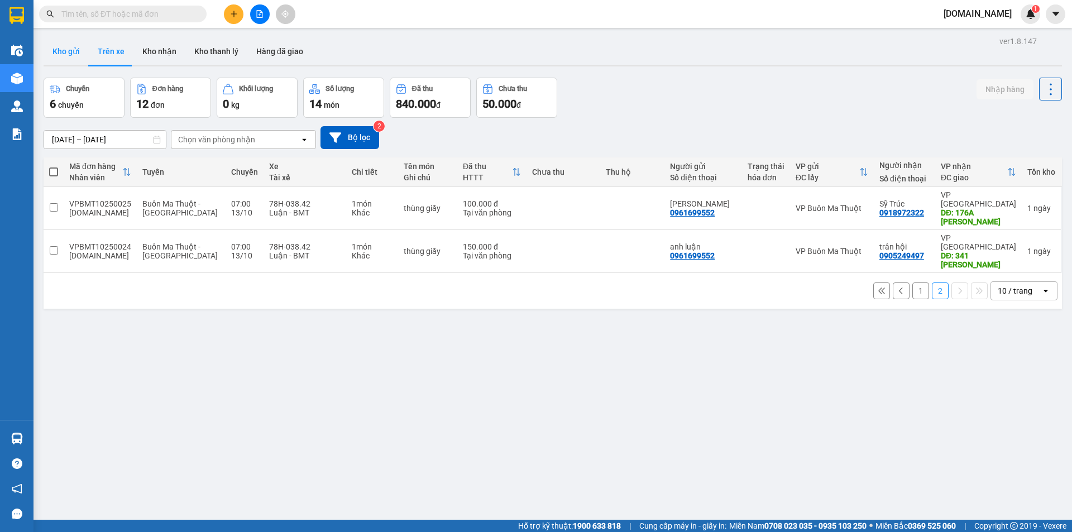
click at [66, 50] on button "Kho gửi" at bounding box center [66, 51] width 45 height 27
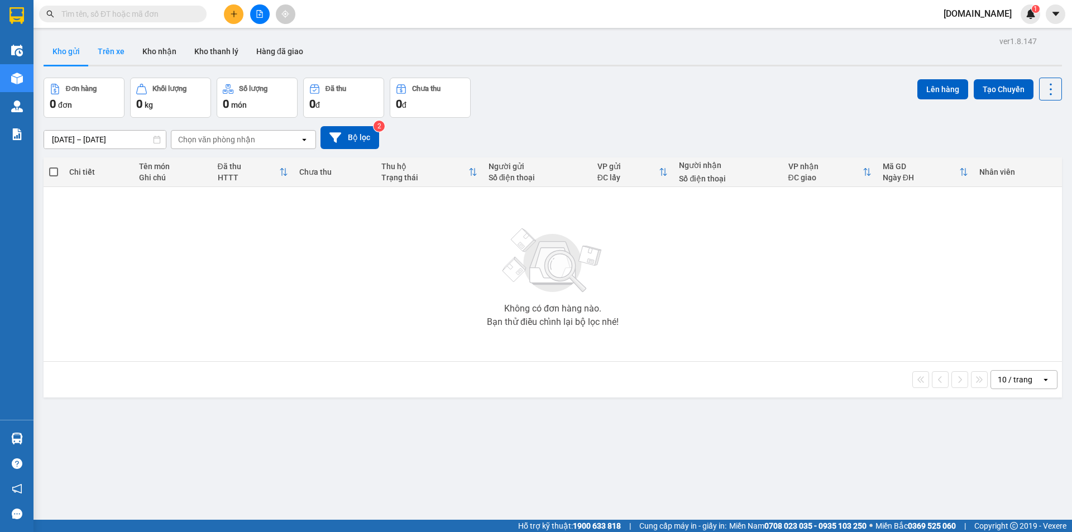
click at [104, 50] on button "Trên xe" at bounding box center [111, 51] width 45 height 27
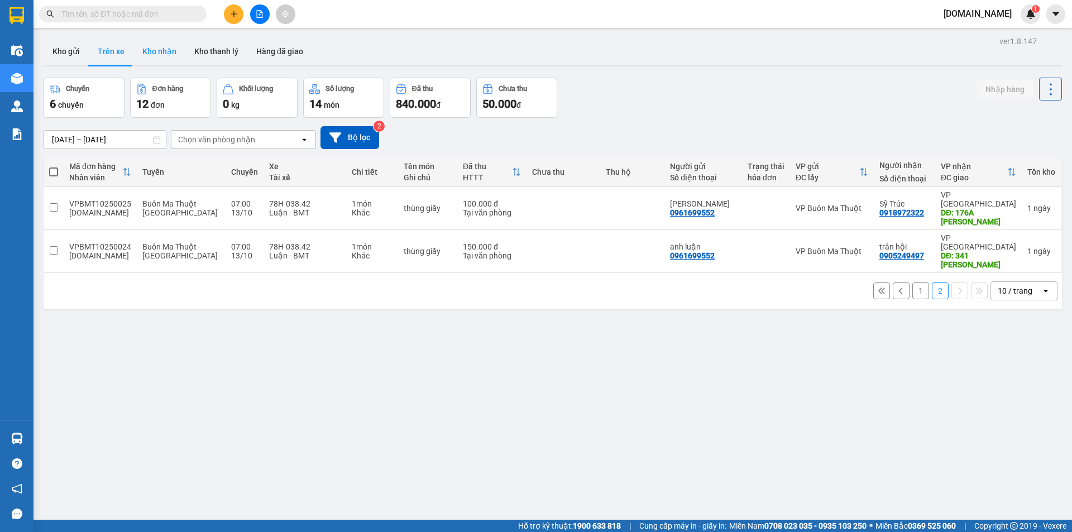
click at [160, 51] on button "Kho nhận" at bounding box center [159, 51] width 52 height 27
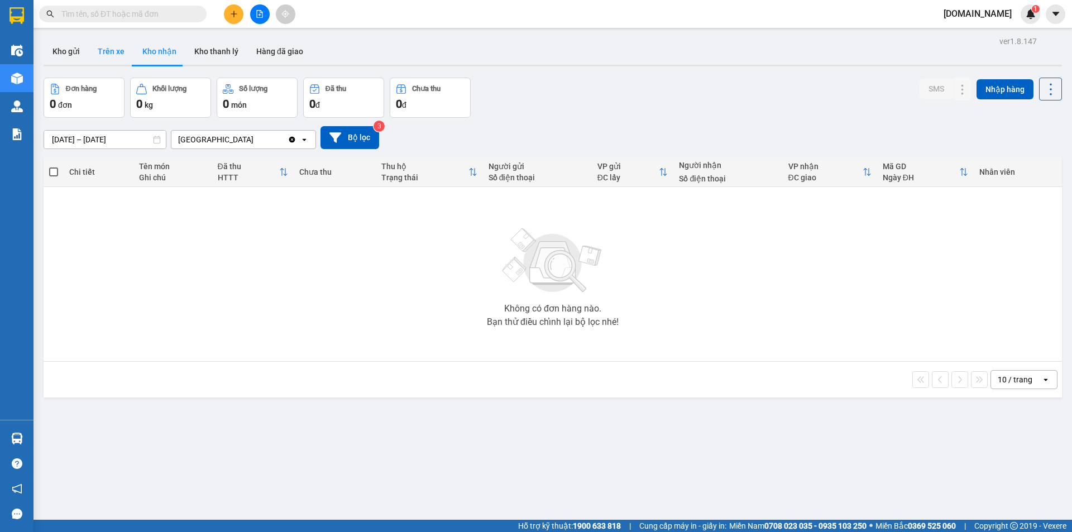
click at [119, 50] on button "Trên xe" at bounding box center [111, 51] width 45 height 27
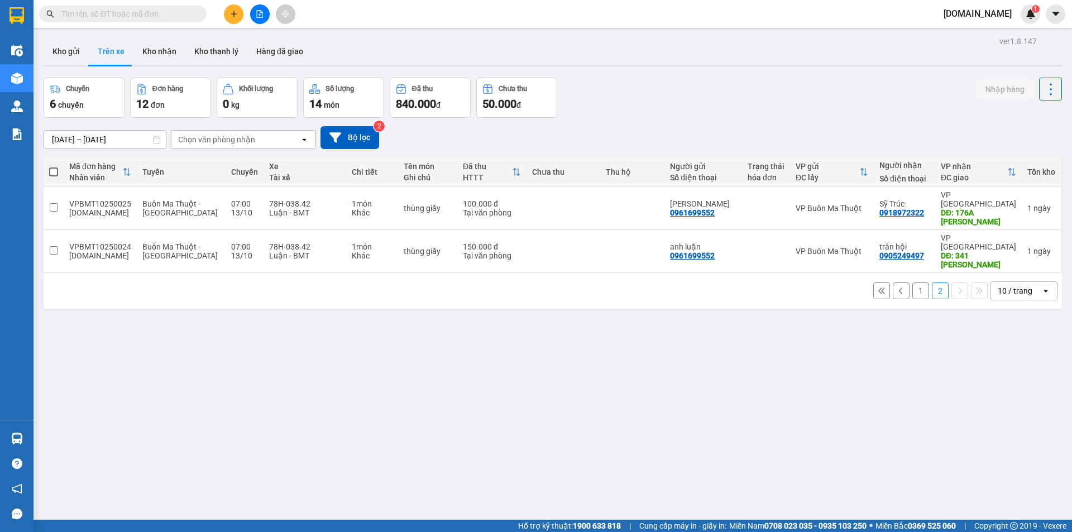
click at [100, 15] on input "text" at bounding box center [127, 14] width 132 height 12
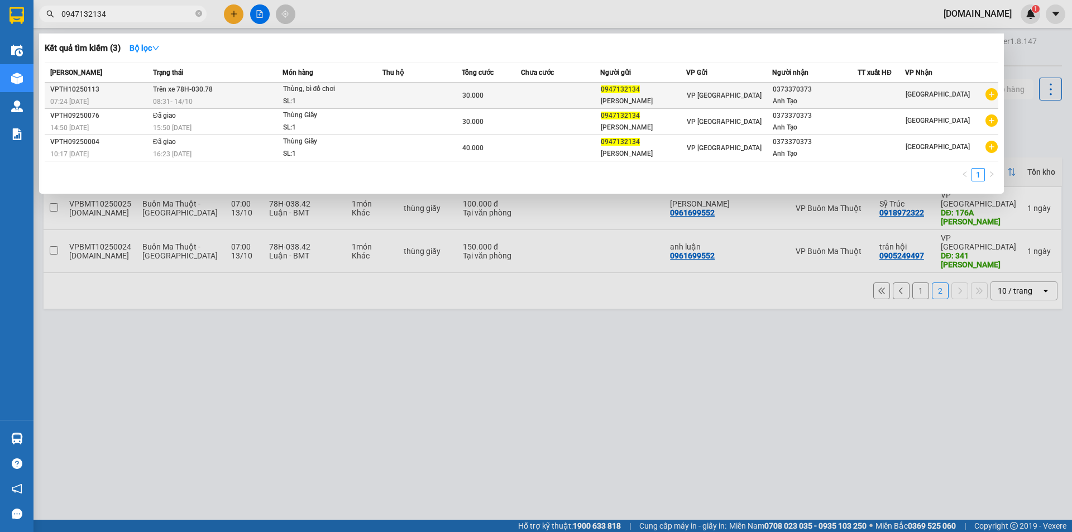
type input "0947132134"
click at [549, 92] on td at bounding box center [560, 96] width 79 height 26
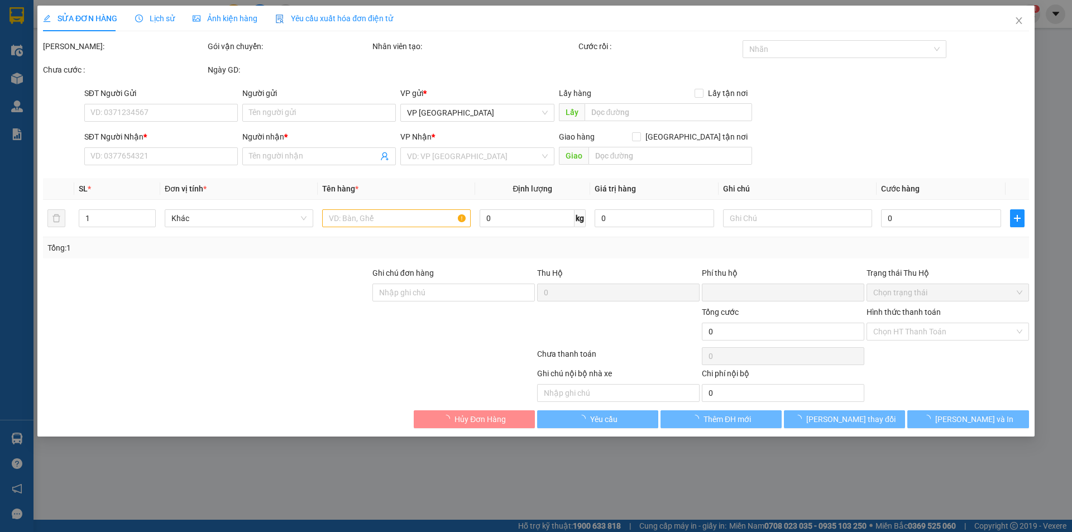
type input "0947132134"
type input "[PERSON_NAME]"
type input "0373370373"
type input "Anh Tạo"
type input "0"
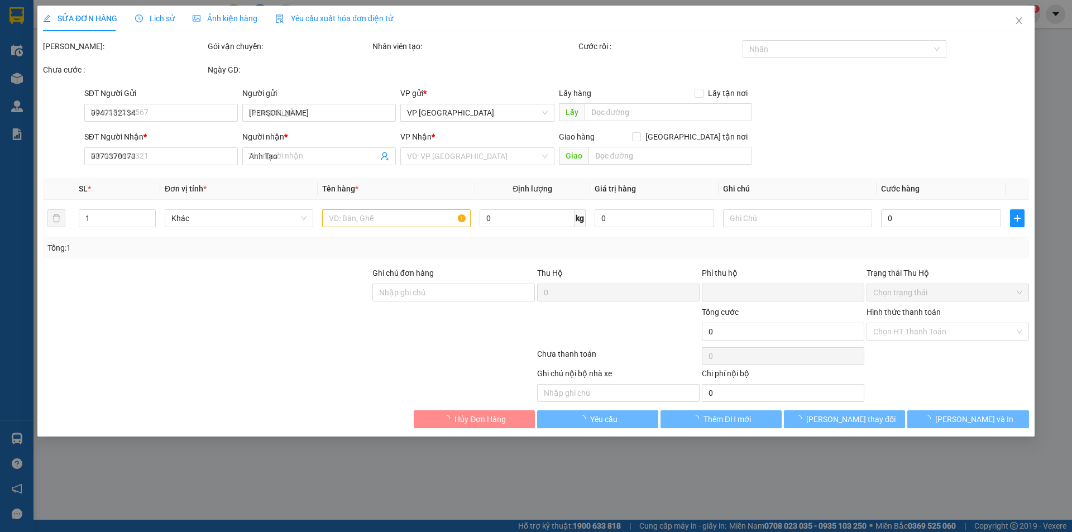
type input "30.000"
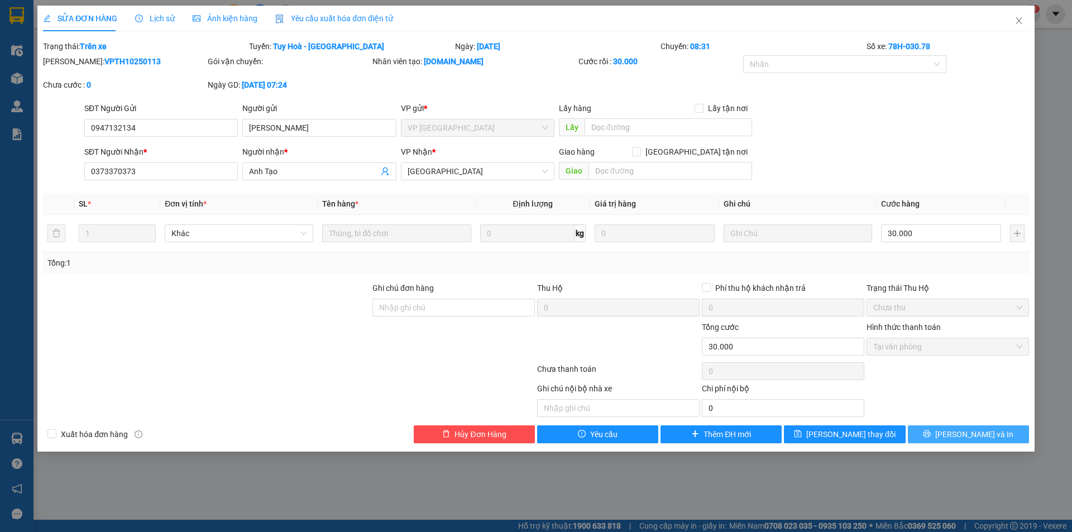
click at [930, 437] on icon "printer" at bounding box center [927, 434] width 8 height 8
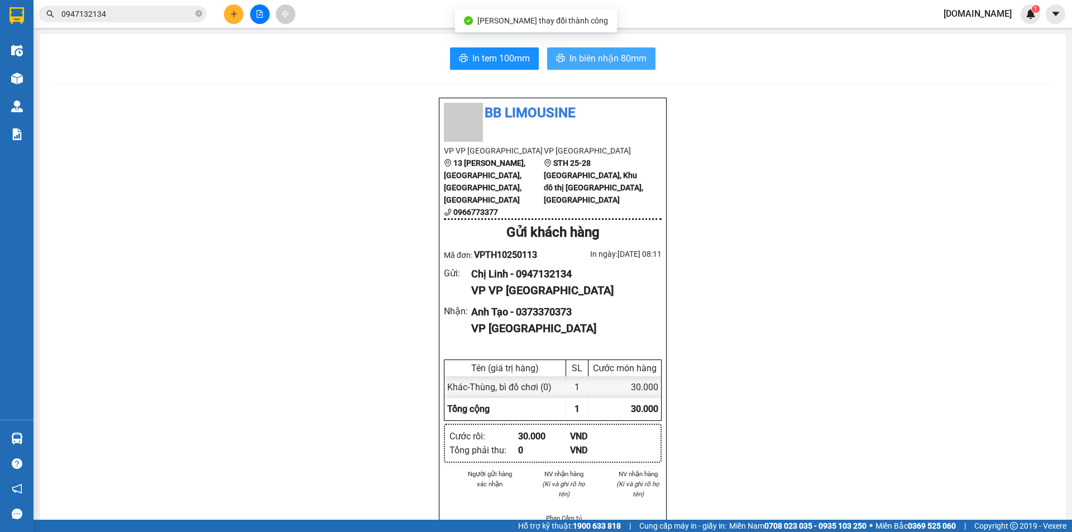
click at [610, 65] on button "In biên nhận 80mm" at bounding box center [601, 58] width 108 height 22
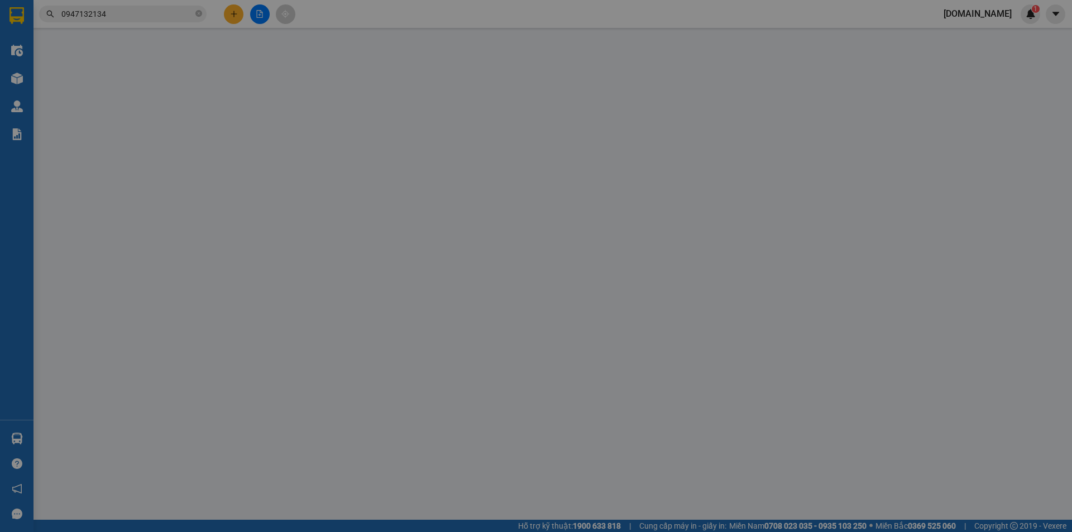
type input "0947132134"
type input "[PERSON_NAME]"
type input "0373370373"
type input "Anh Tạo"
type input "0"
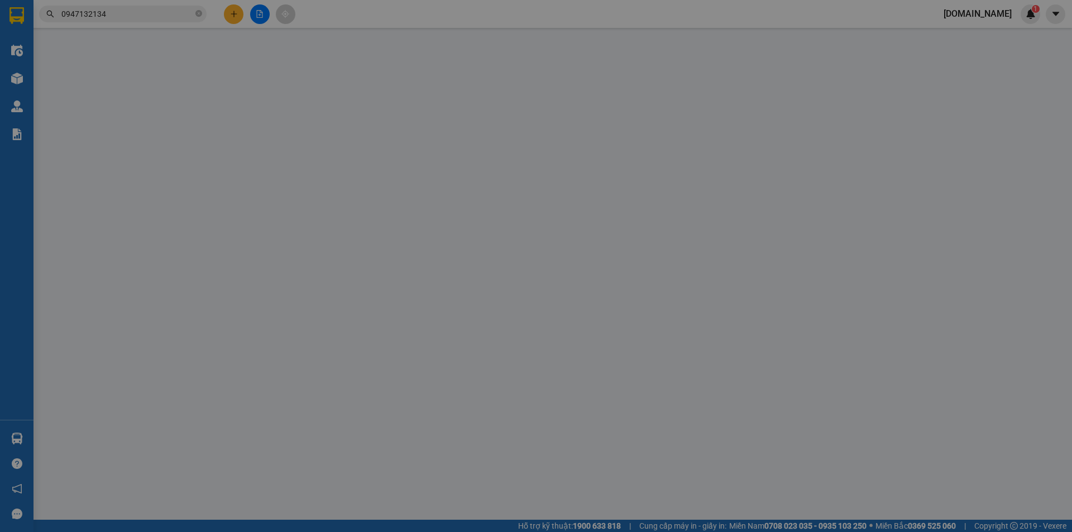
type input "30.000"
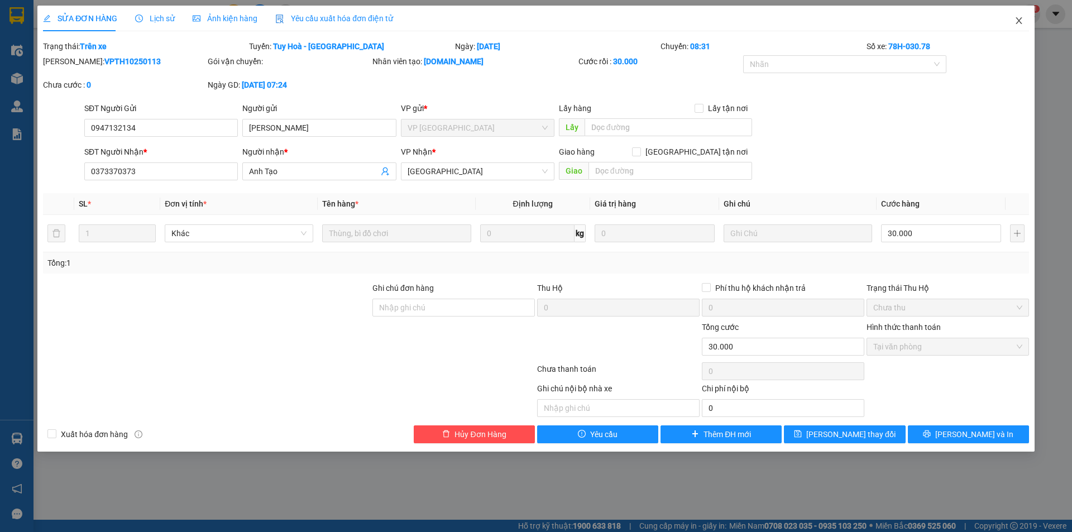
click at [1018, 22] on icon "close" at bounding box center [1018, 20] width 6 height 7
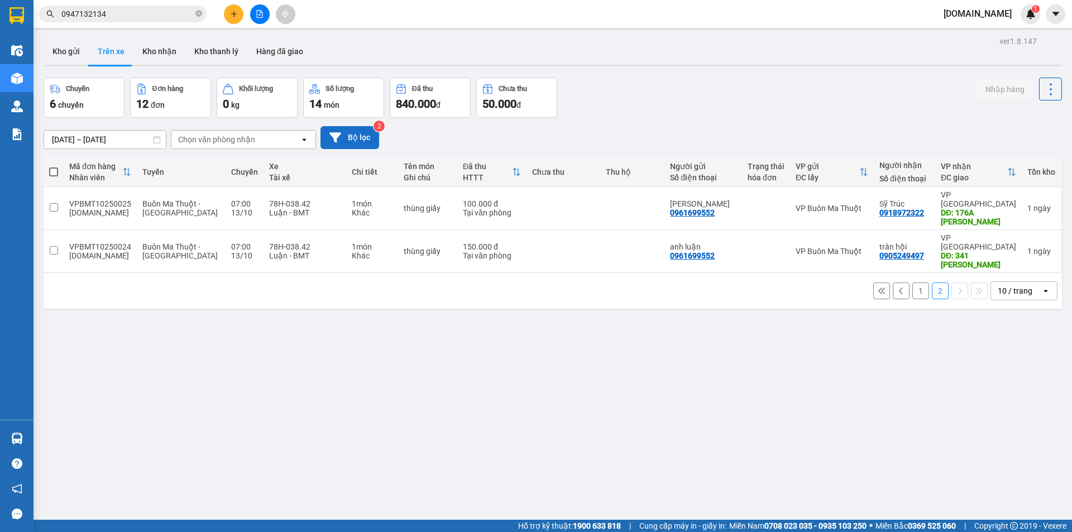
click at [347, 138] on button "Bộ lọc" at bounding box center [349, 137] width 59 height 23
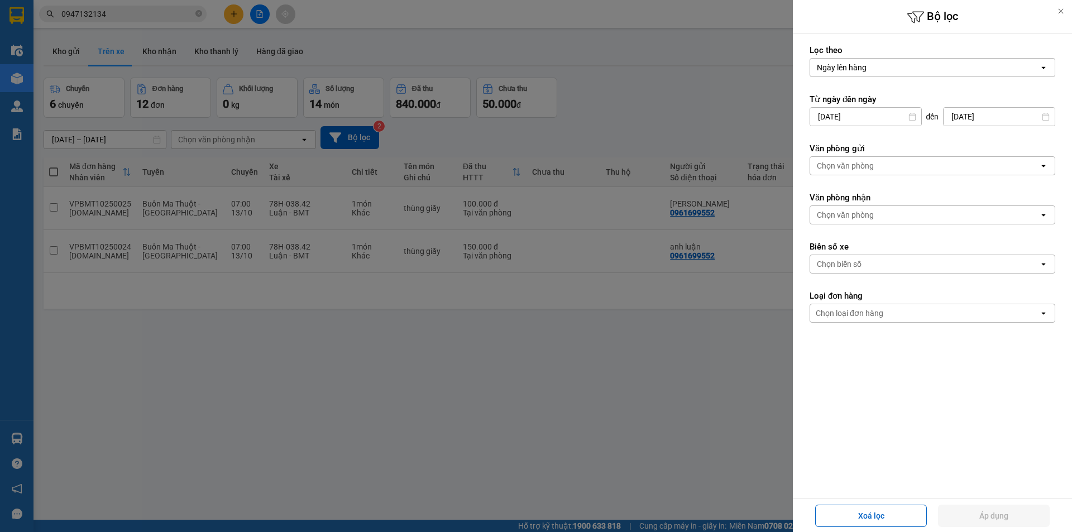
click at [928, 165] on div "Chọn văn phòng" at bounding box center [924, 166] width 229 height 18
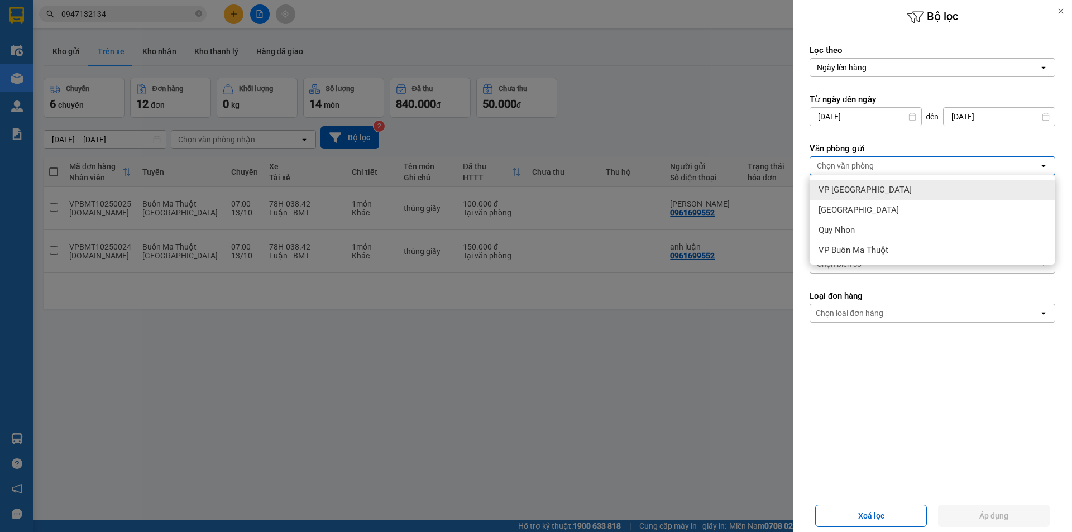
click at [916, 193] on div "VP [GEOGRAPHIC_DATA]" at bounding box center [932, 190] width 246 height 20
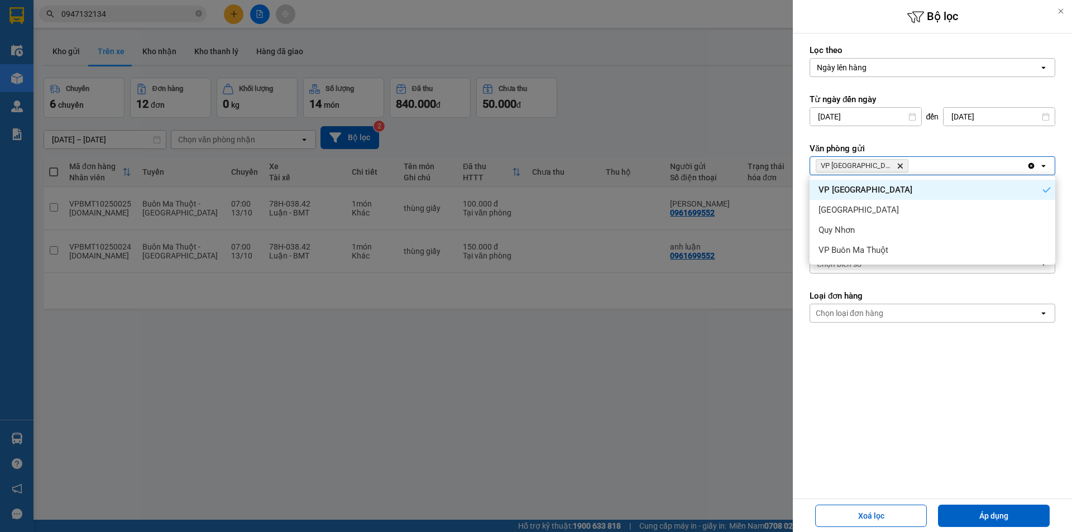
click at [922, 167] on div "VP Tuy Hòa Delete" at bounding box center [918, 166] width 217 height 18
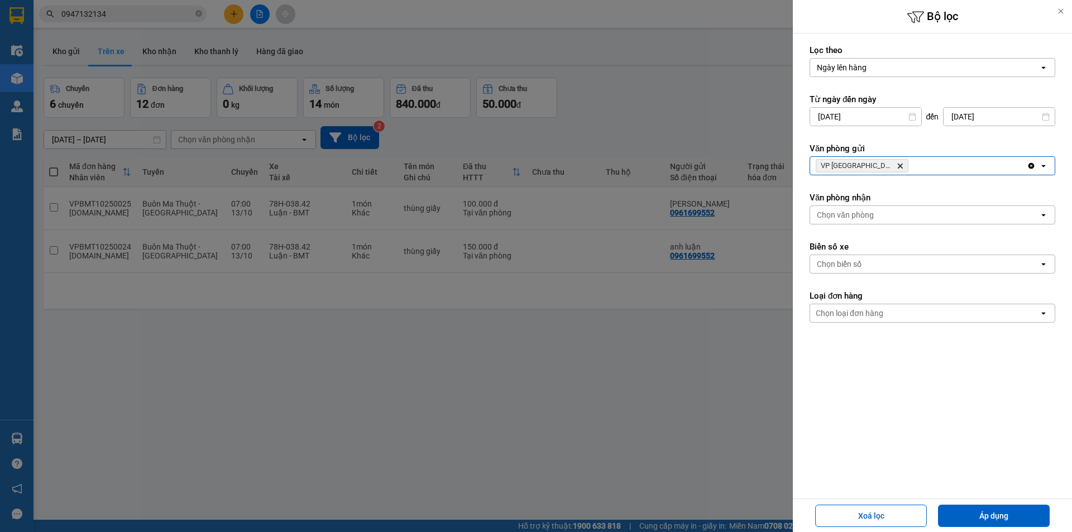
click at [927, 165] on div "VP Tuy Hòa Delete" at bounding box center [918, 166] width 217 height 18
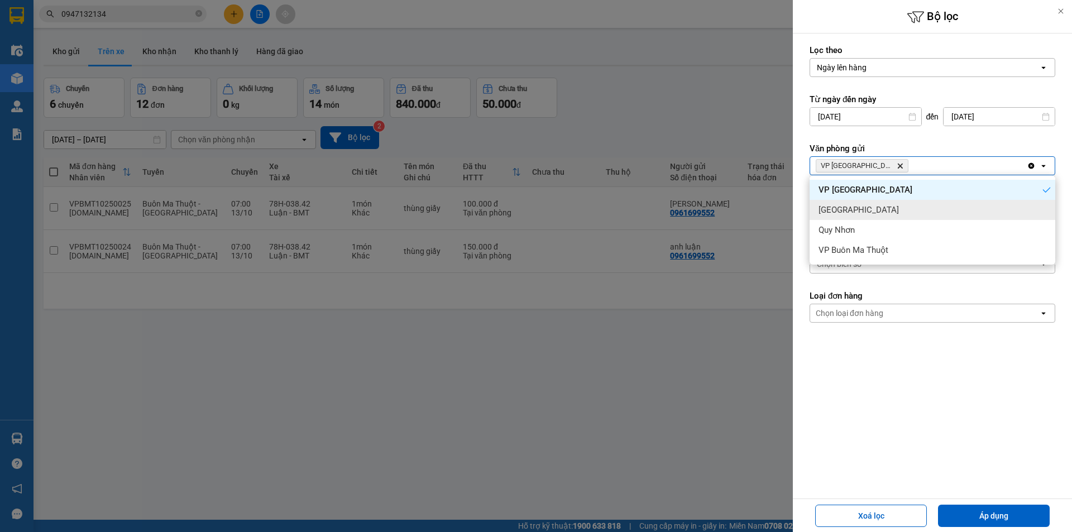
click at [904, 214] on div "[GEOGRAPHIC_DATA]" at bounding box center [932, 210] width 246 height 20
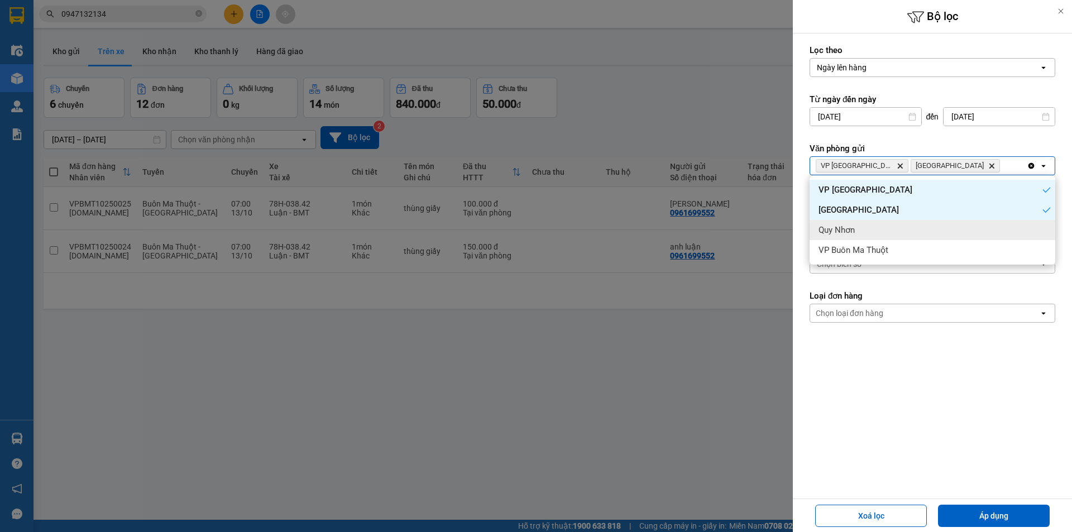
drag, startPoint x: 898, startPoint y: 234, endPoint x: 896, endPoint y: 241, distance: 7.4
click at [896, 241] on ul "VP Tuy Hòa Nha Trang Quy Nhơn VP Buôn Ma Thuột" at bounding box center [932, 219] width 246 height 89
click at [893, 252] on div "VP Buôn Ma Thuột" at bounding box center [932, 250] width 246 height 20
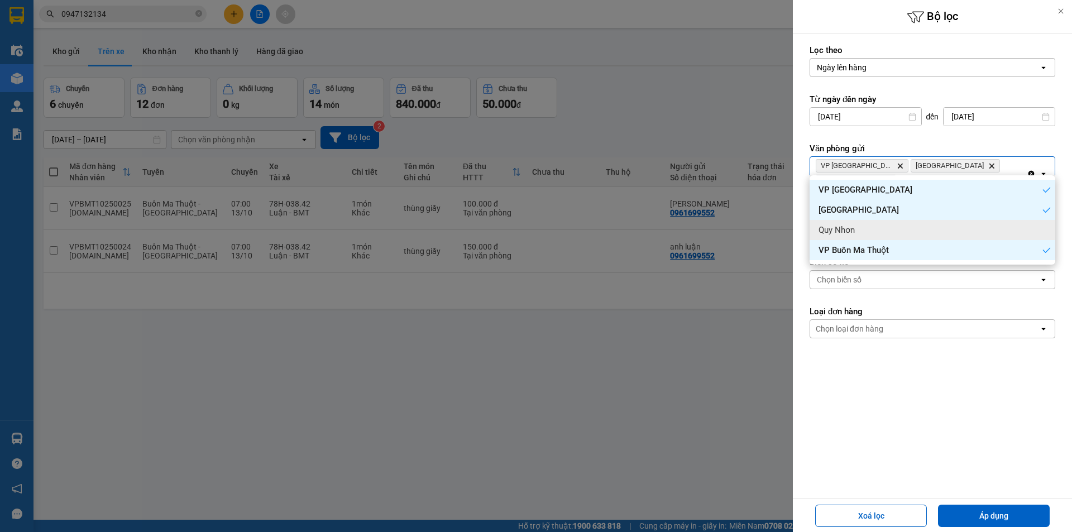
click at [909, 226] on div "Quy Nhơn" at bounding box center [932, 230] width 246 height 20
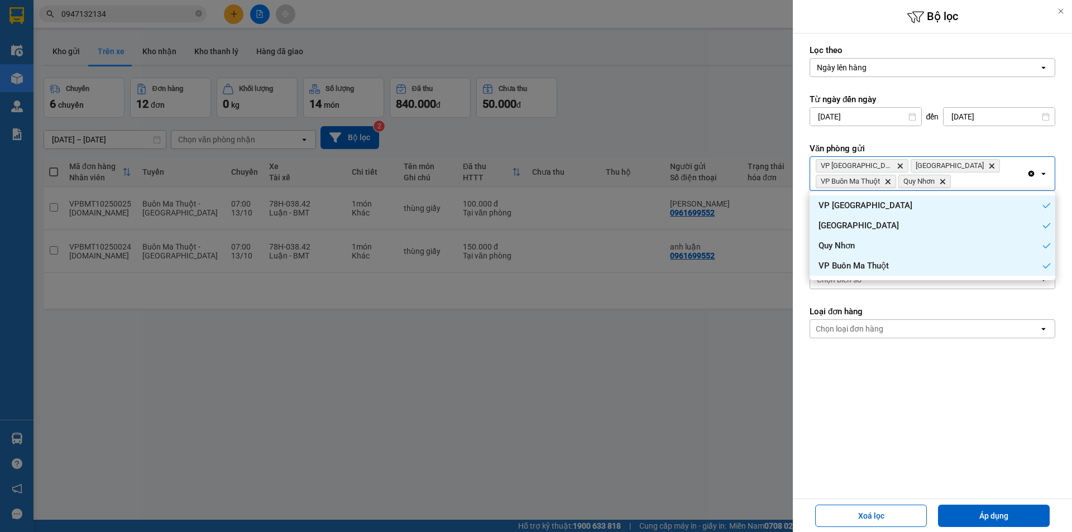
drag, startPoint x: 993, startPoint y: 515, endPoint x: 949, endPoint y: 497, distance: 47.6
click at [980, 511] on button "Áp dụng" at bounding box center [994, 516] width 112 height 22
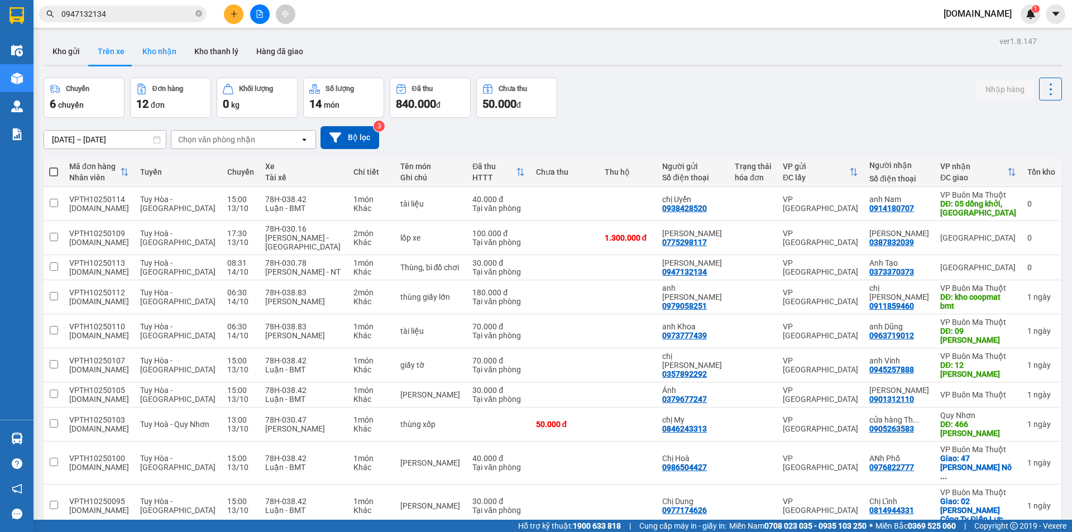
click at [154, 48] on button "Kho nhận" at bounding box center [159, 51] width 52 height 27
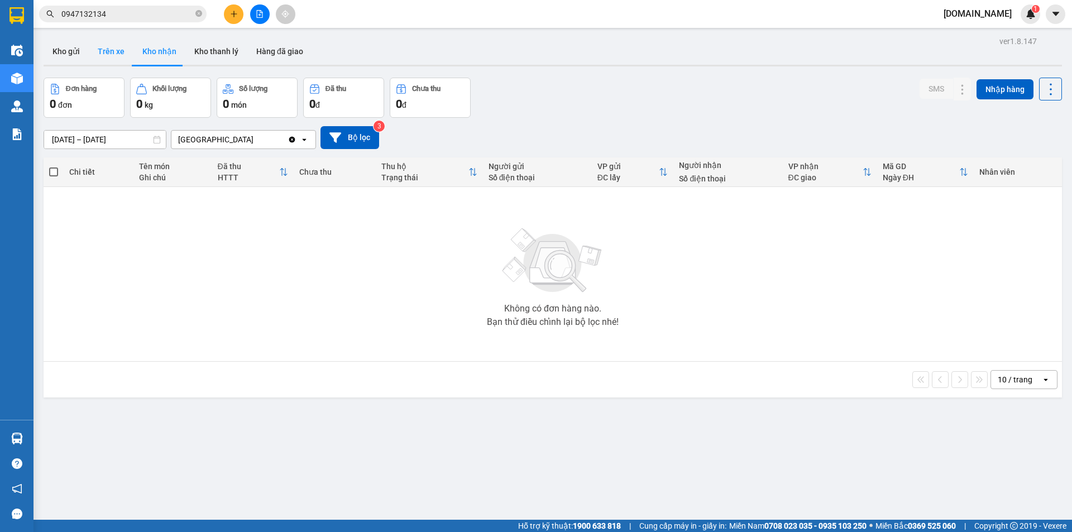
click at [112, 55] on button "Trên xe" at bounding box center [111, 51] width 45 height 27
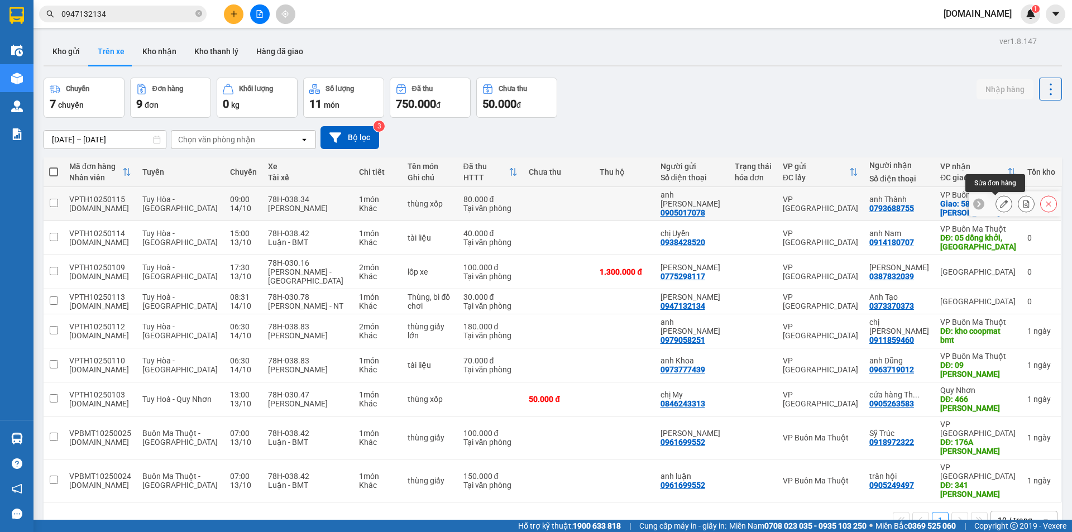
click at [997, 199] on button at bounding box center [1004, 204] width 16 height 20
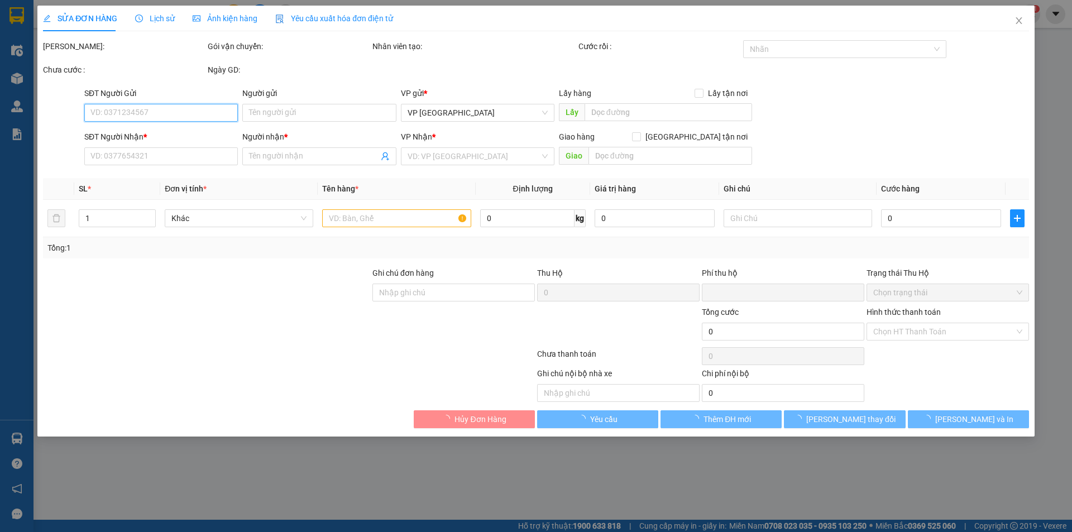
type input "0905017078"
type input "anh Giang"
type input "0793688755"
type input "anh Thành"
checkbox input "true"
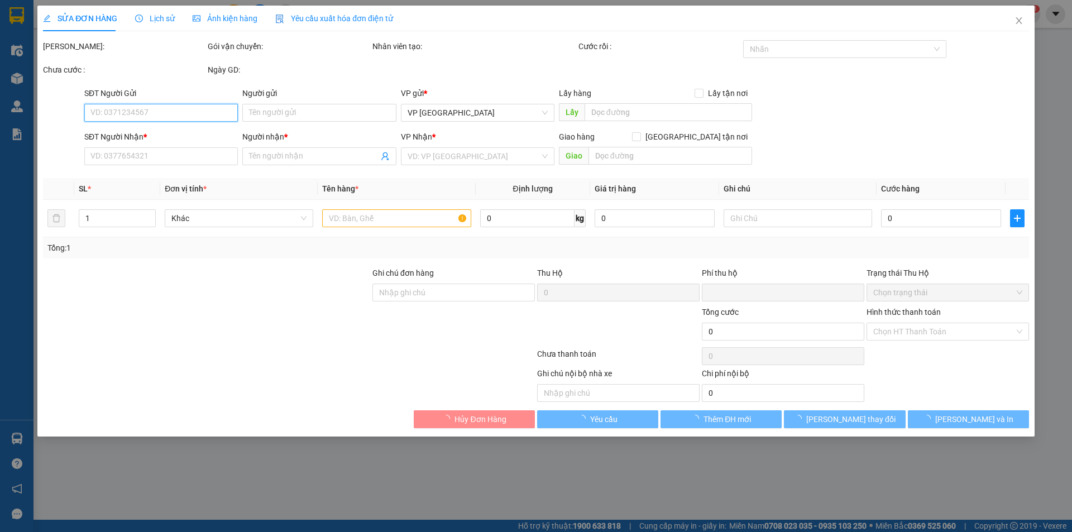
type input "58 nguyễn tất thành"
type input "0"
type input "80.000"
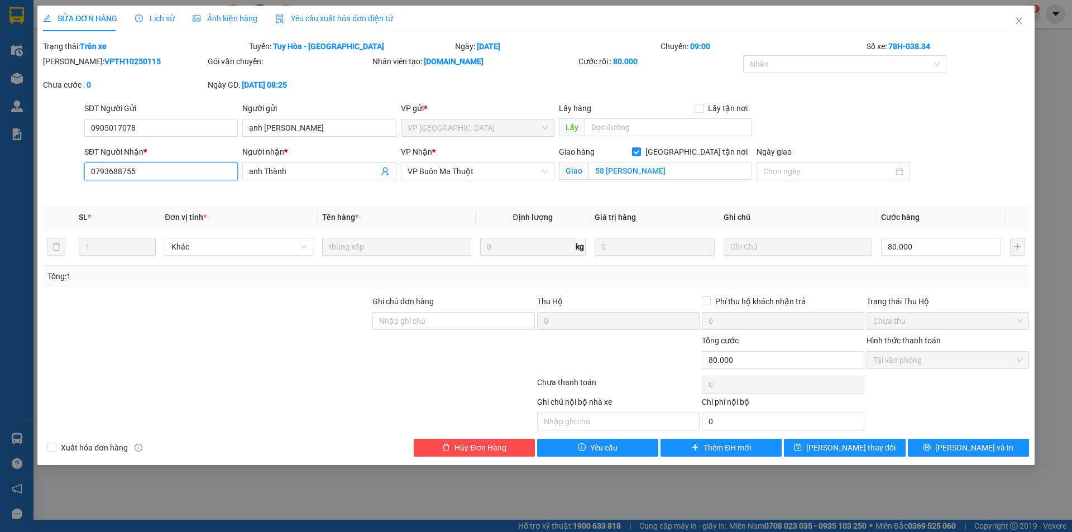
click at [184, 172] on input "0793688755" at bounding box center [161, 171] width 154 height 18
type input "0793688788"
click at [978, 446] on span "Lưu và In" at bounding box center [974, 448] width 78 height 12
